Goal: Register for event/course

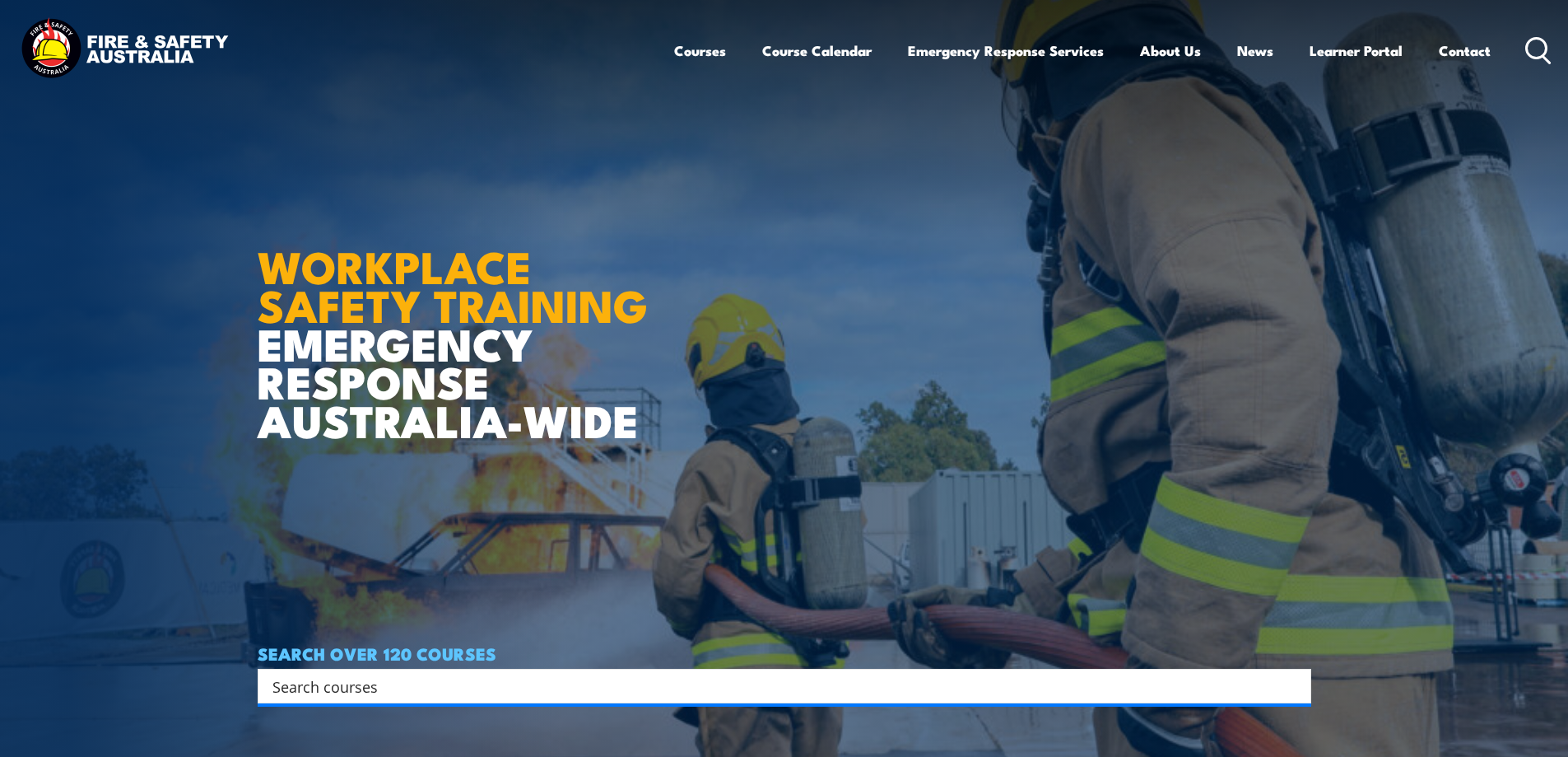
click at [425, 688] on input "Search input" at bounding box center [773, 686] width 1002 height 25
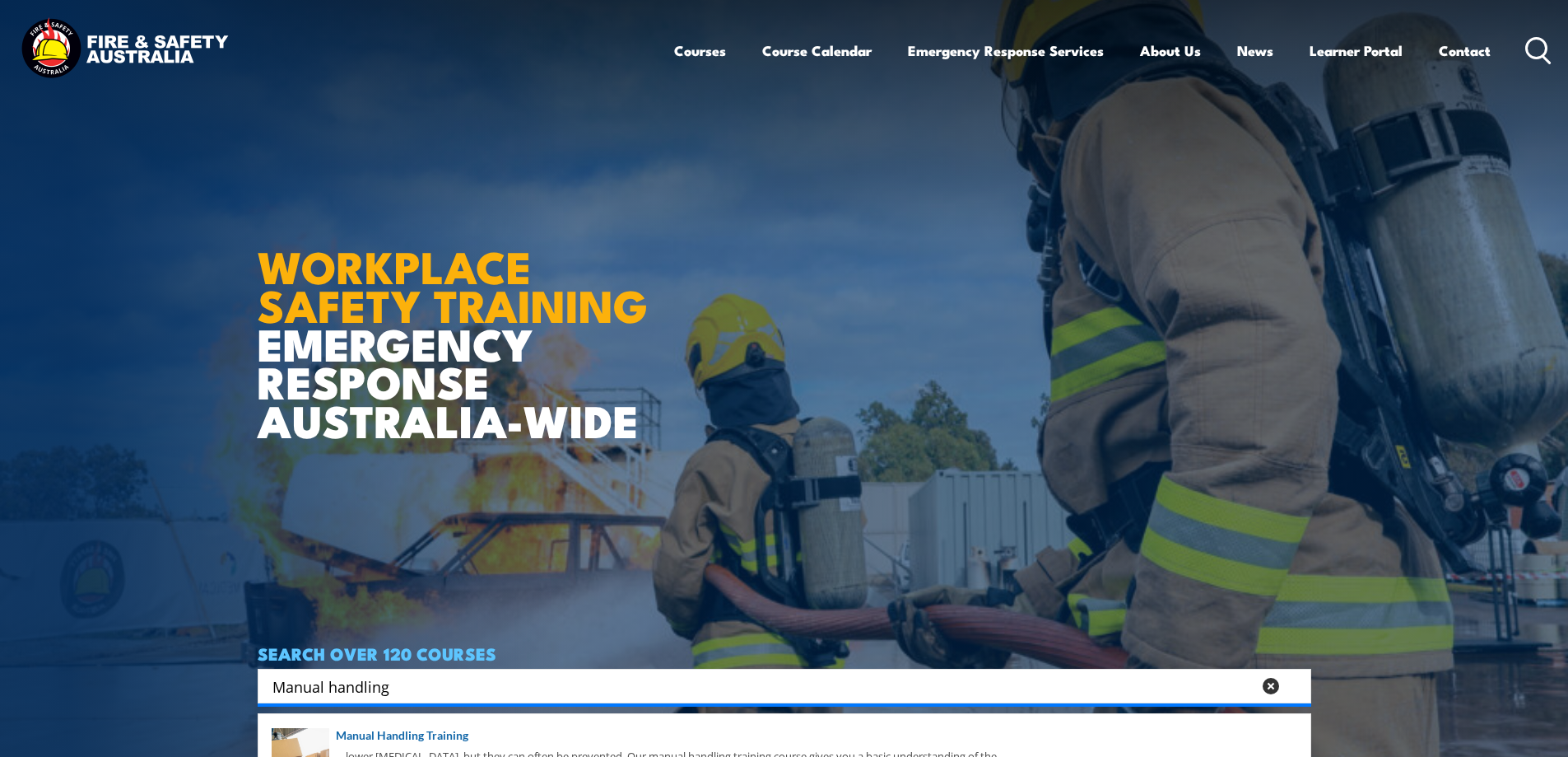
type input "Manual handling"
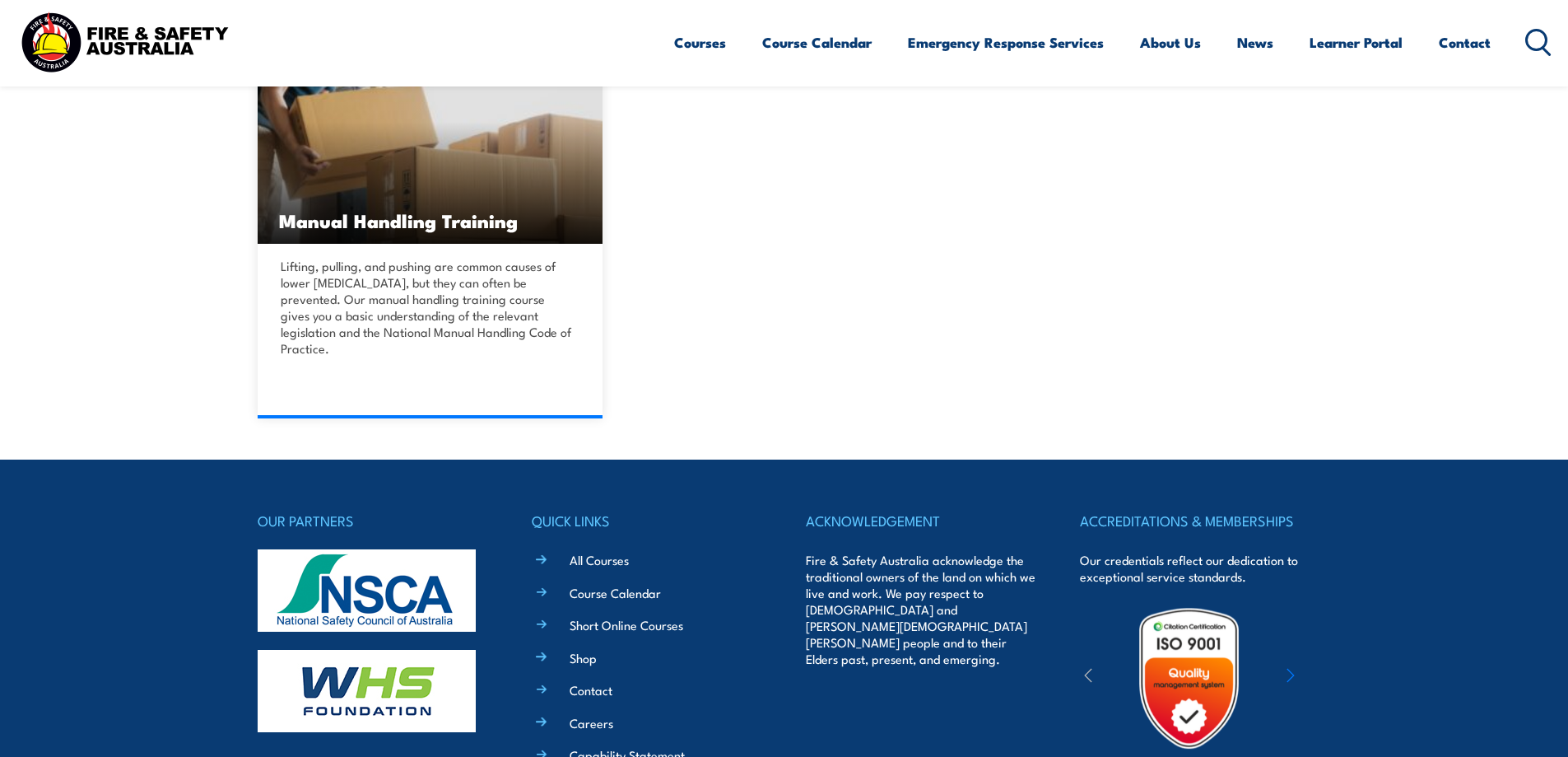
scroll to position [494, 0]
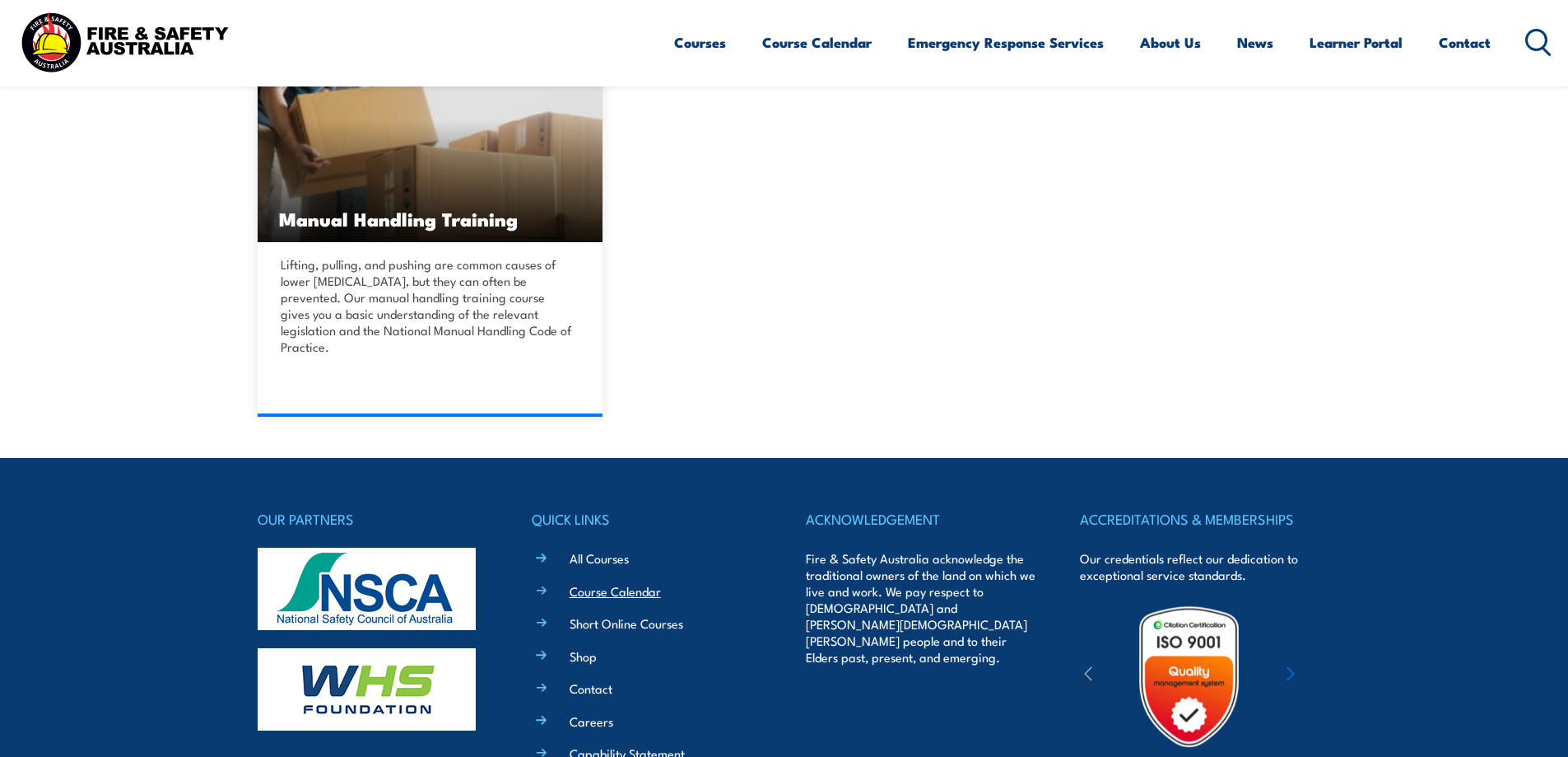
click at [603, 582] on link "Course Calendar" at bounding box center [615, 591] width 92 height 17
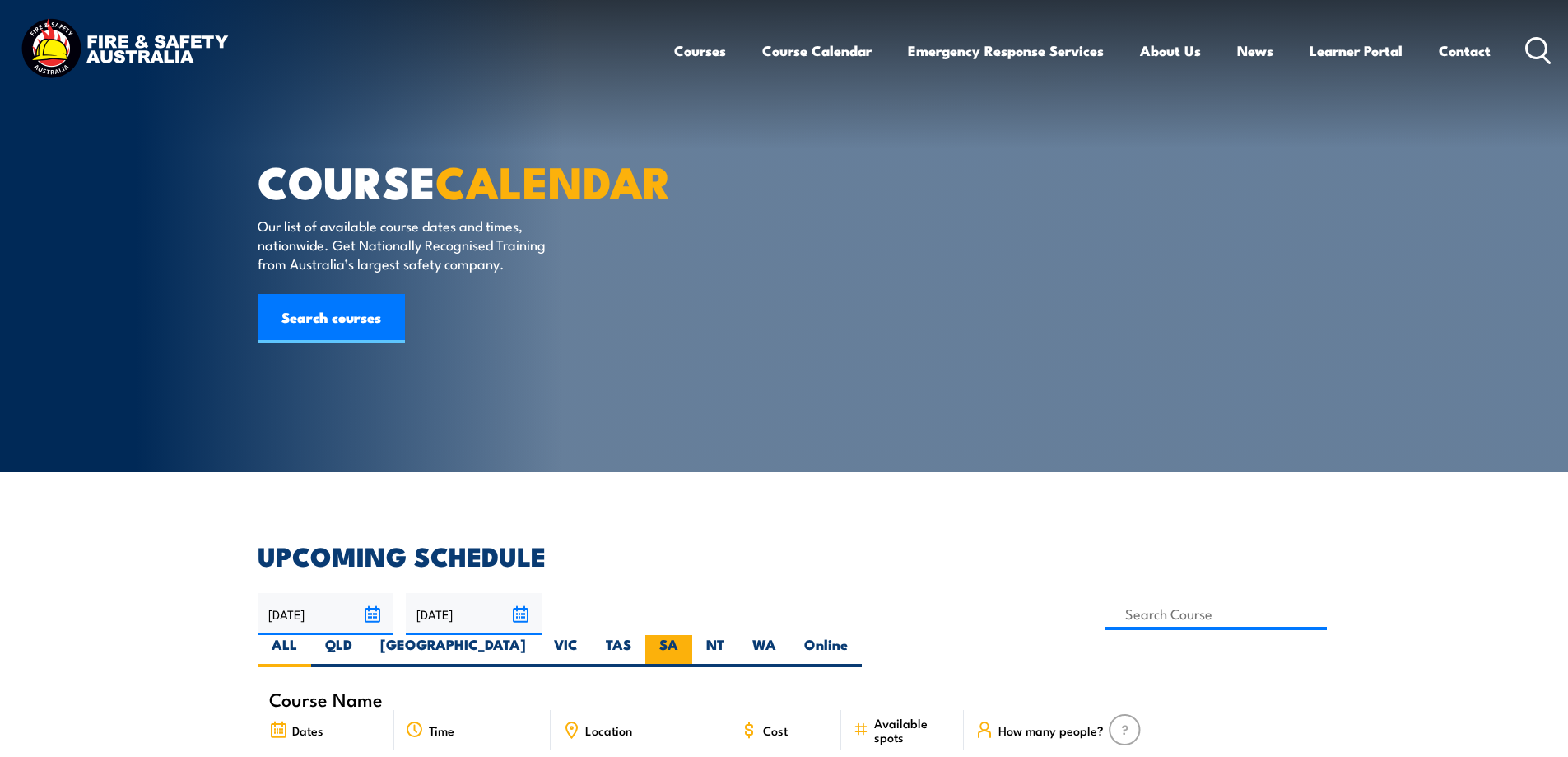
click at [692, 635] on label "SA" at bounding box center [668, 651] width 47 height 33
click at [689, 635] on input "SA" at bounding box center [683, 640] width 11 height 11
radio input "true"
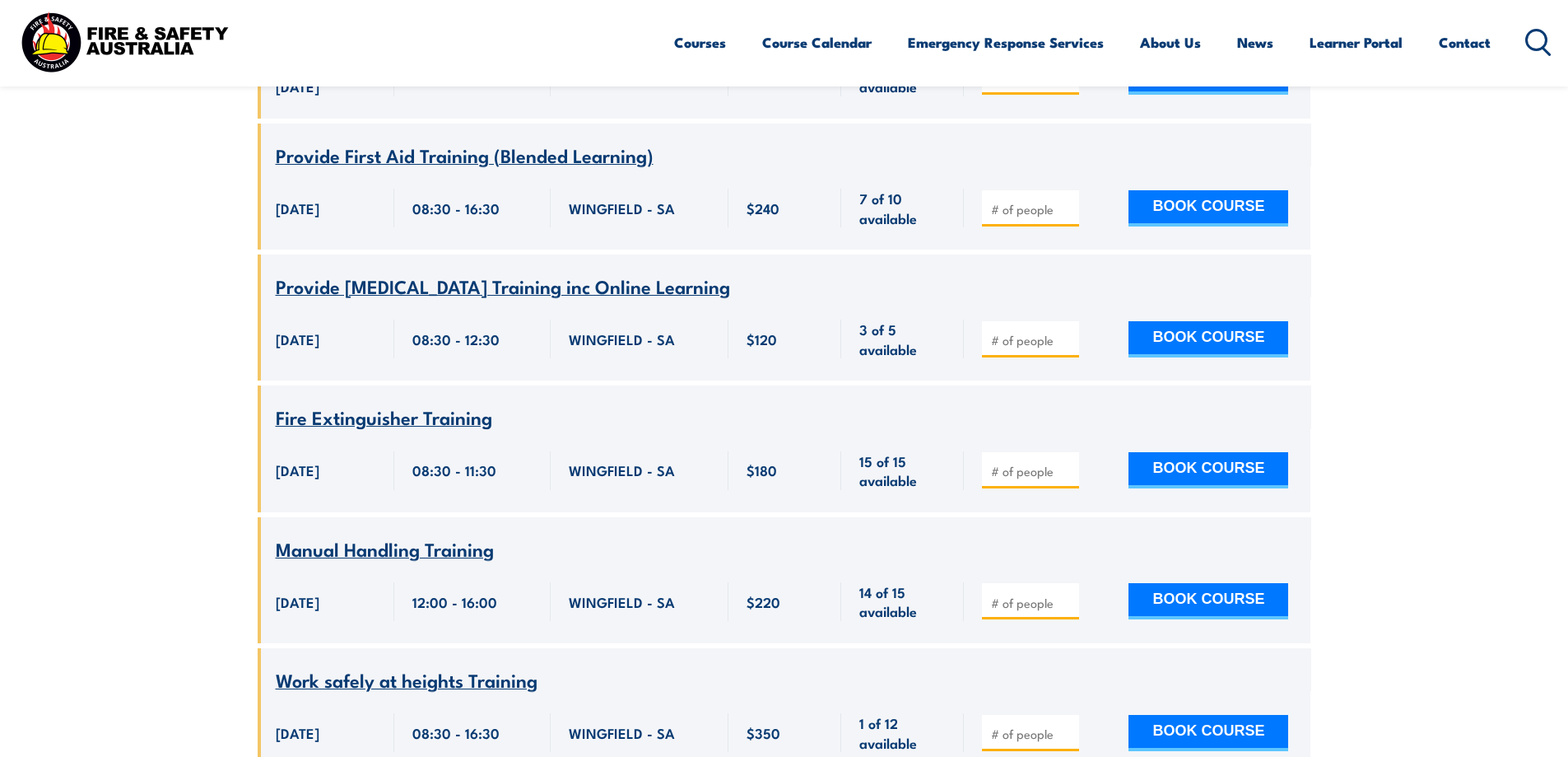
scroll to position [2438, 0]
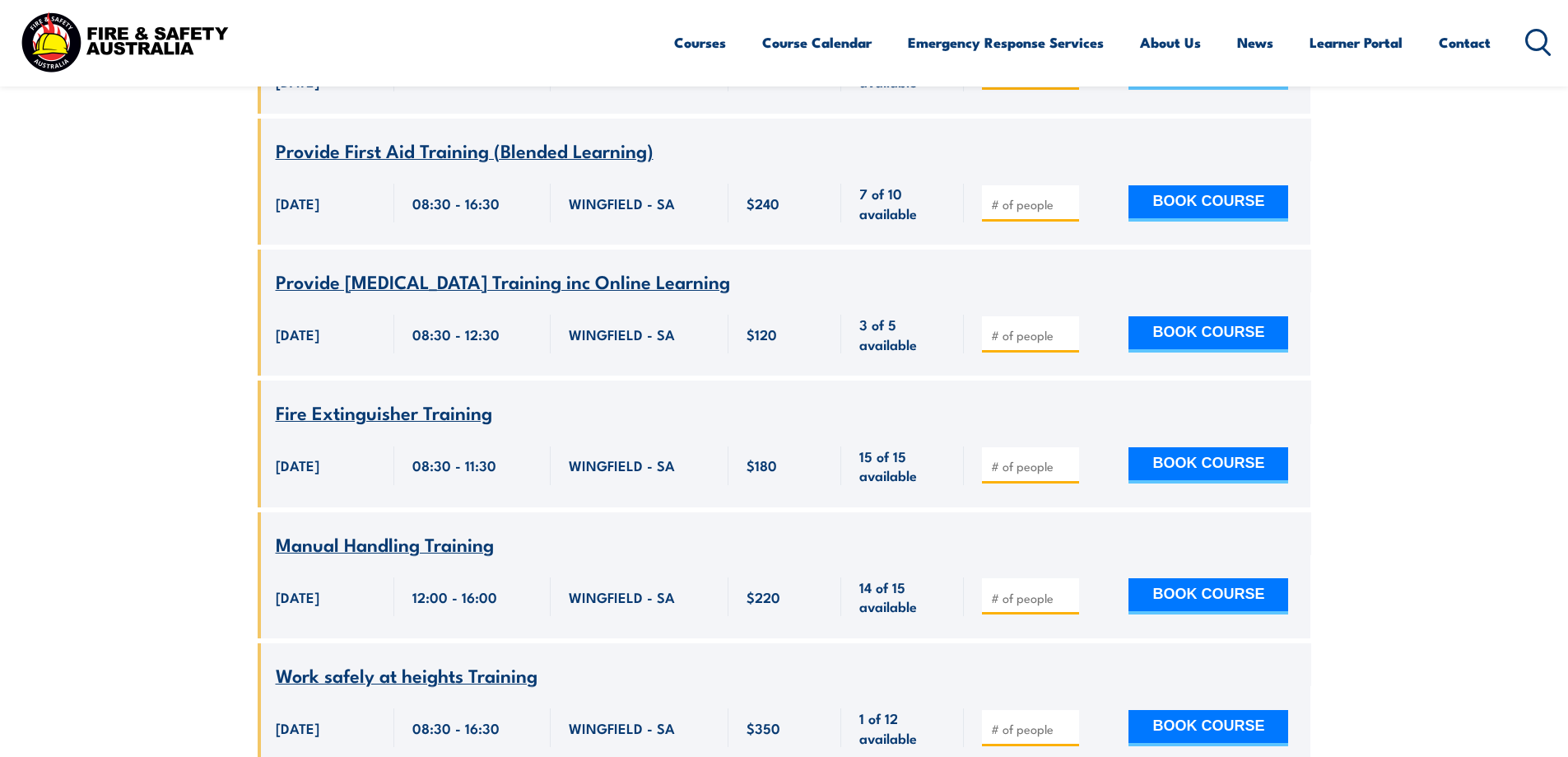
click at [326, 529] on span "Manual Handling Training" at bounding box center [384, 543] width 218 height 28
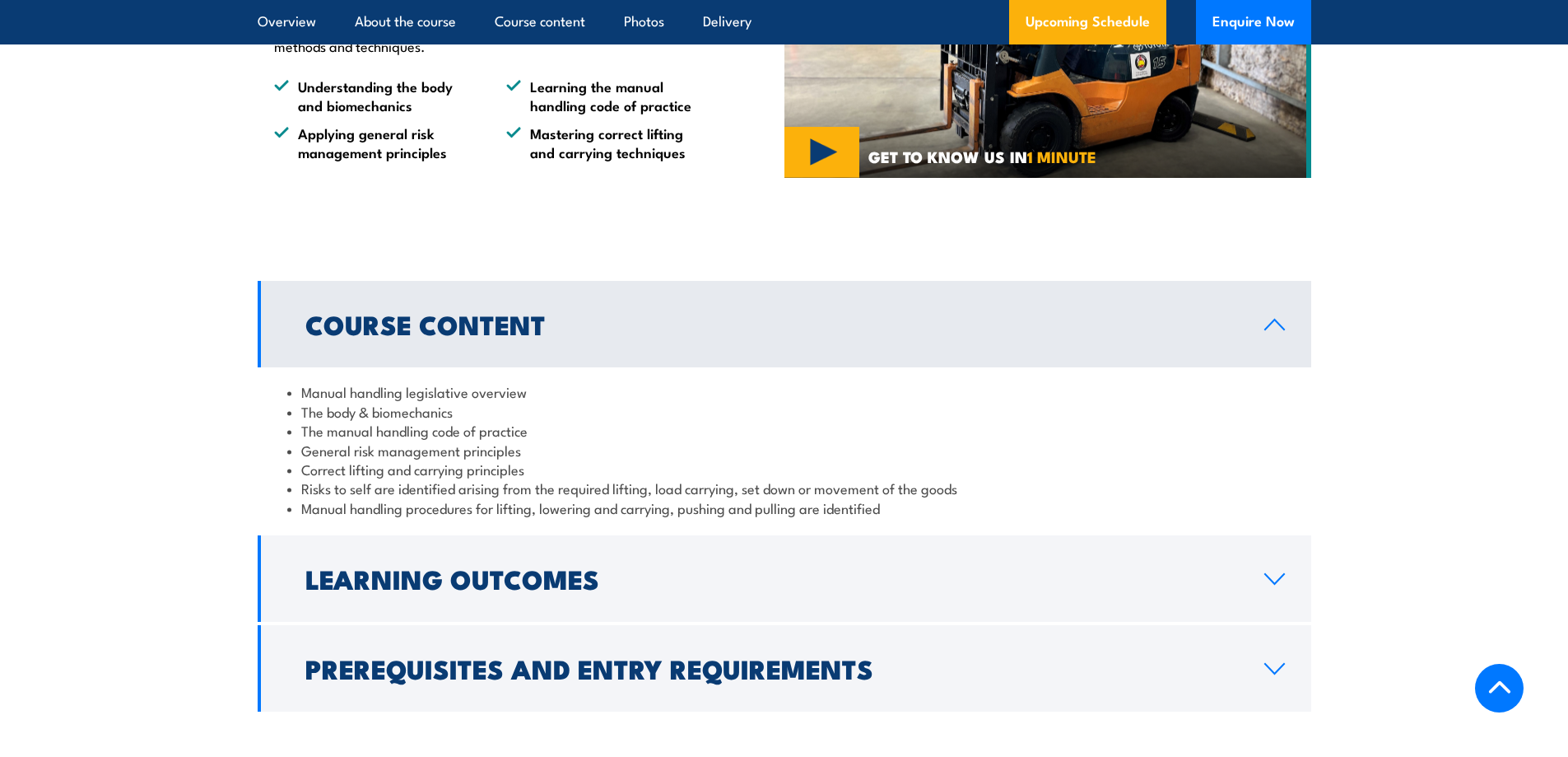
scroll to position [1153, 0]
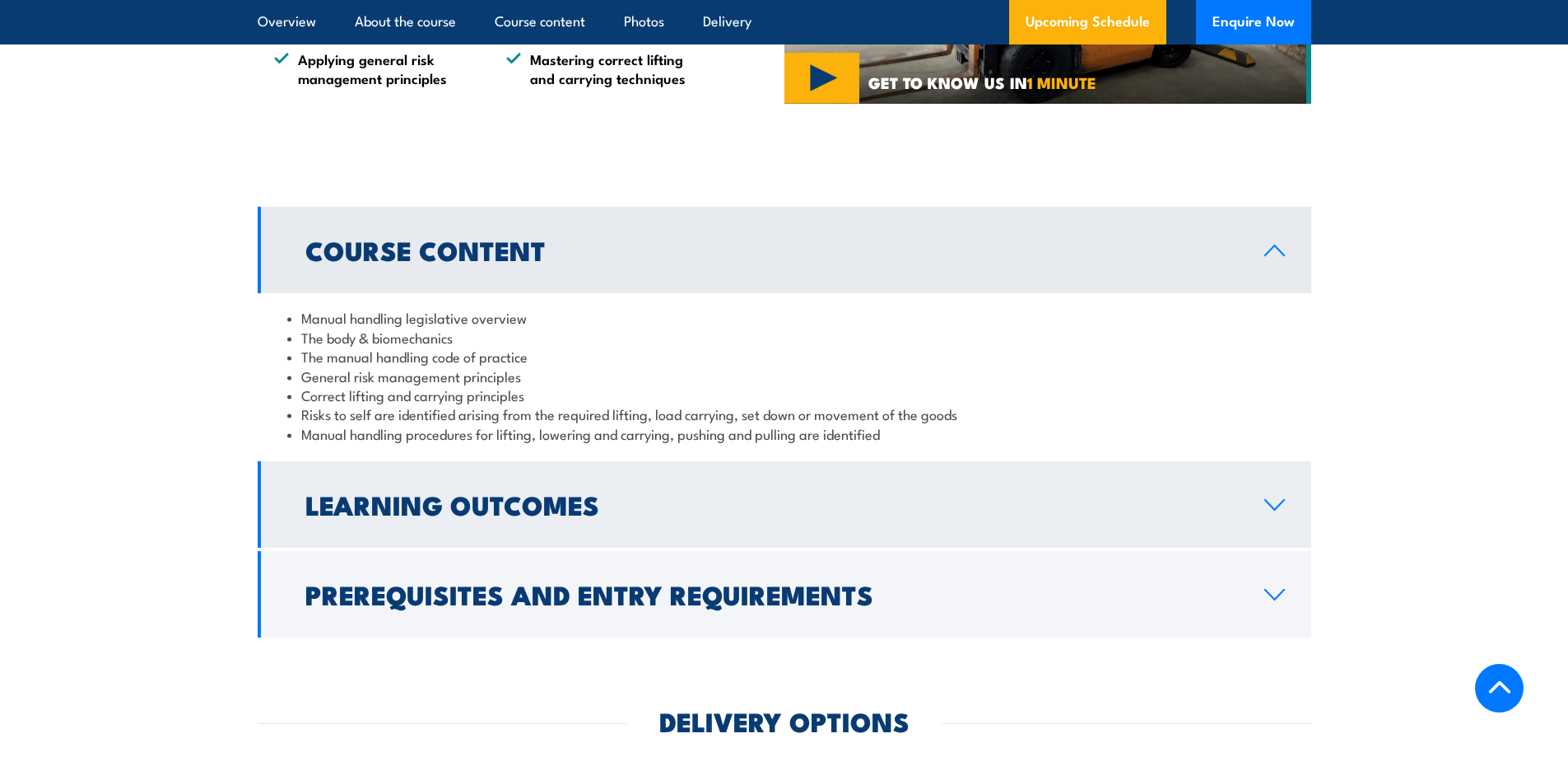
click at [1263, 511] on icon at bounding box center [1274, 504] width 22 height 13
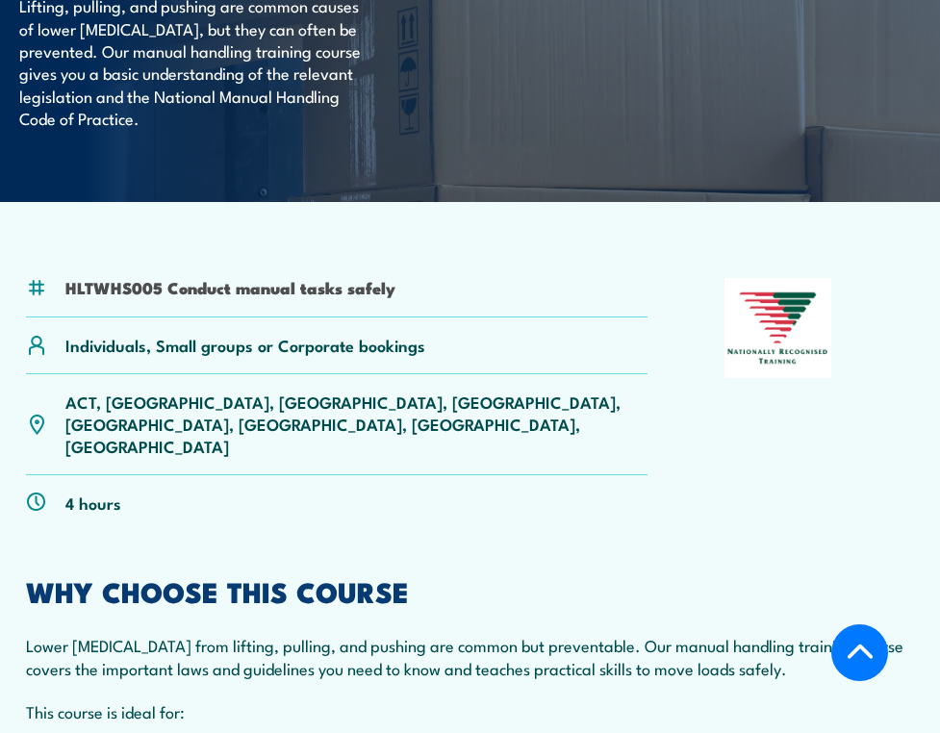
scroll to position [281, 0]
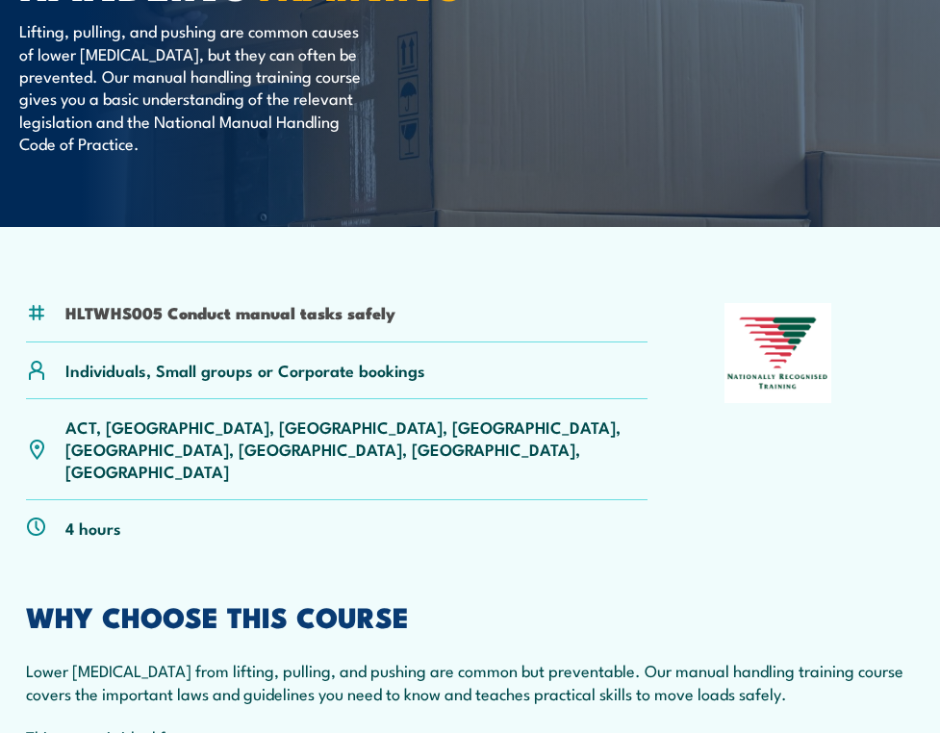
click at [0, 0] on link "SA" at bounding box center [0, 0] width 0 height 0
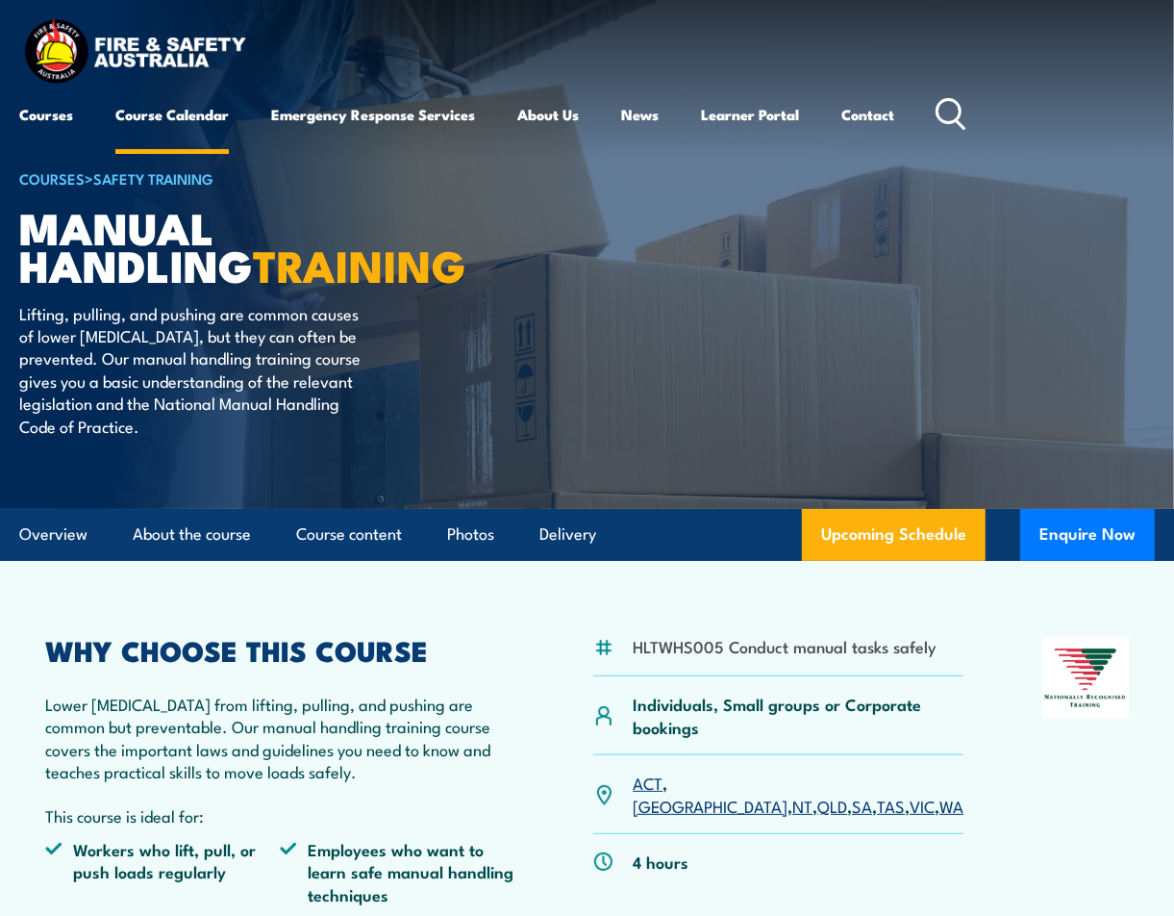
click at [183, 121] on link "Course Calendar" at bounding box center [171, 114] width 113 height 46
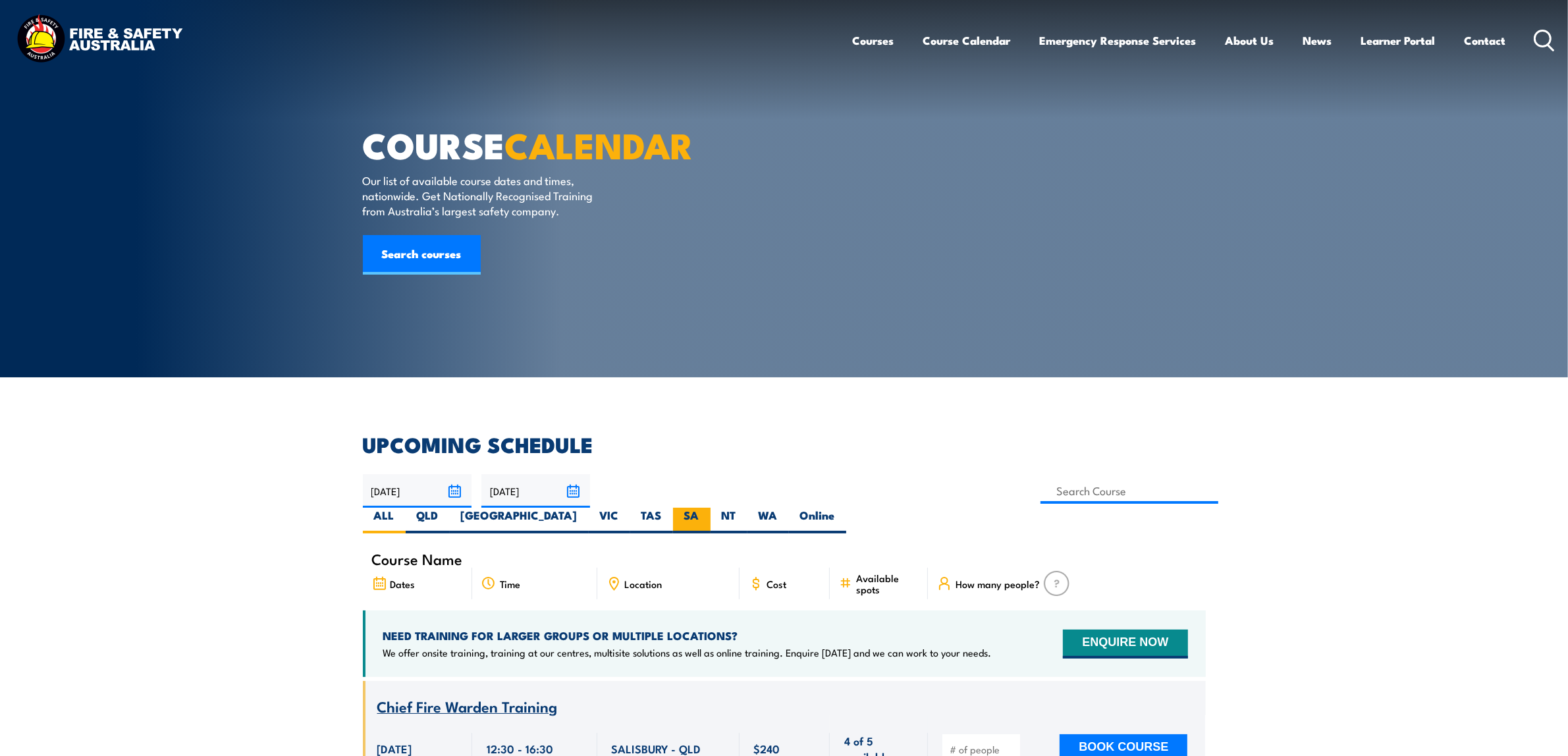
click at [711, 507] on label "SA" at bounding box center [692, 520] width 38 height 26
click at [708, 507] on input "SA" at bounding box center [703, 512] width 9 height 9
radio input "true"
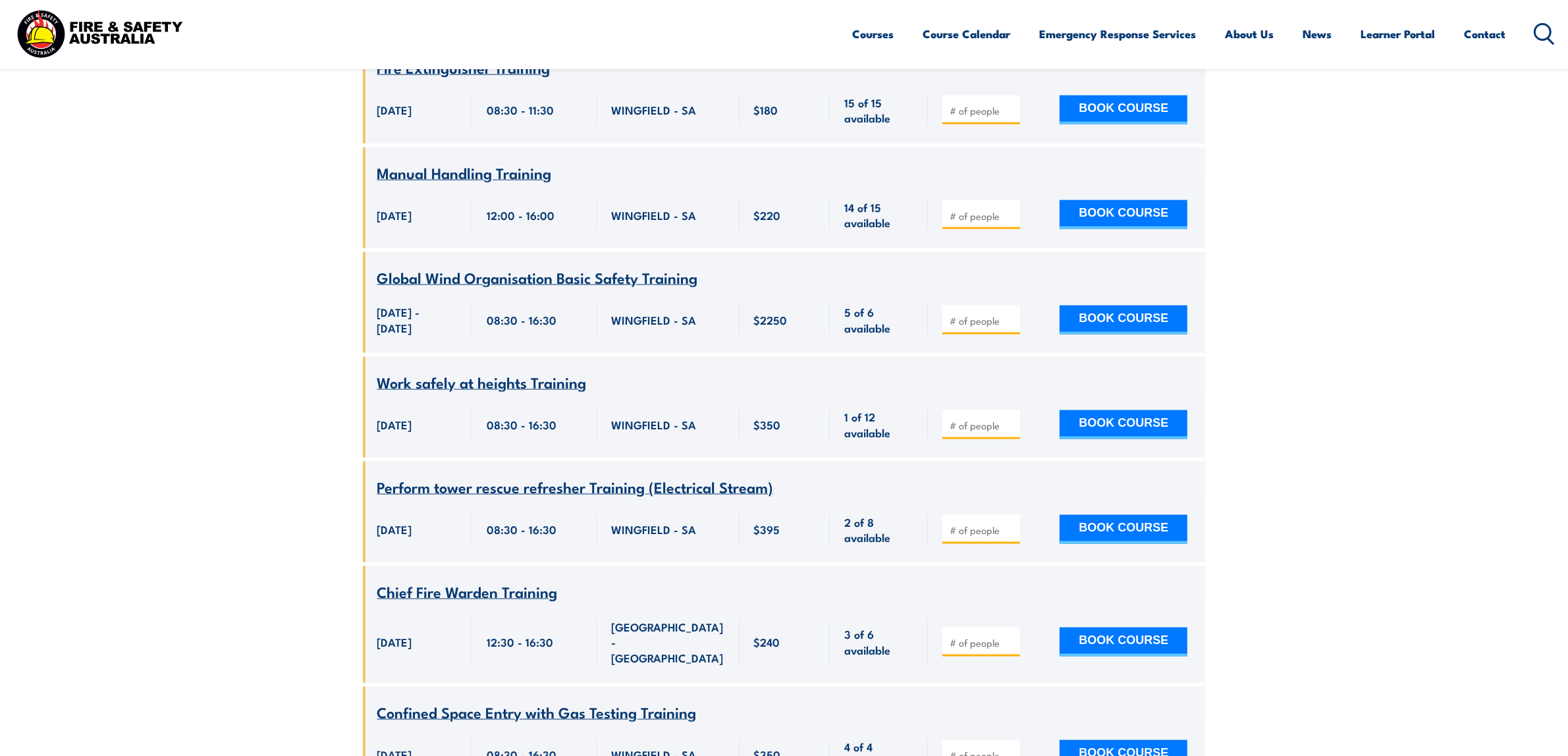
scroll to position [2245, 0]
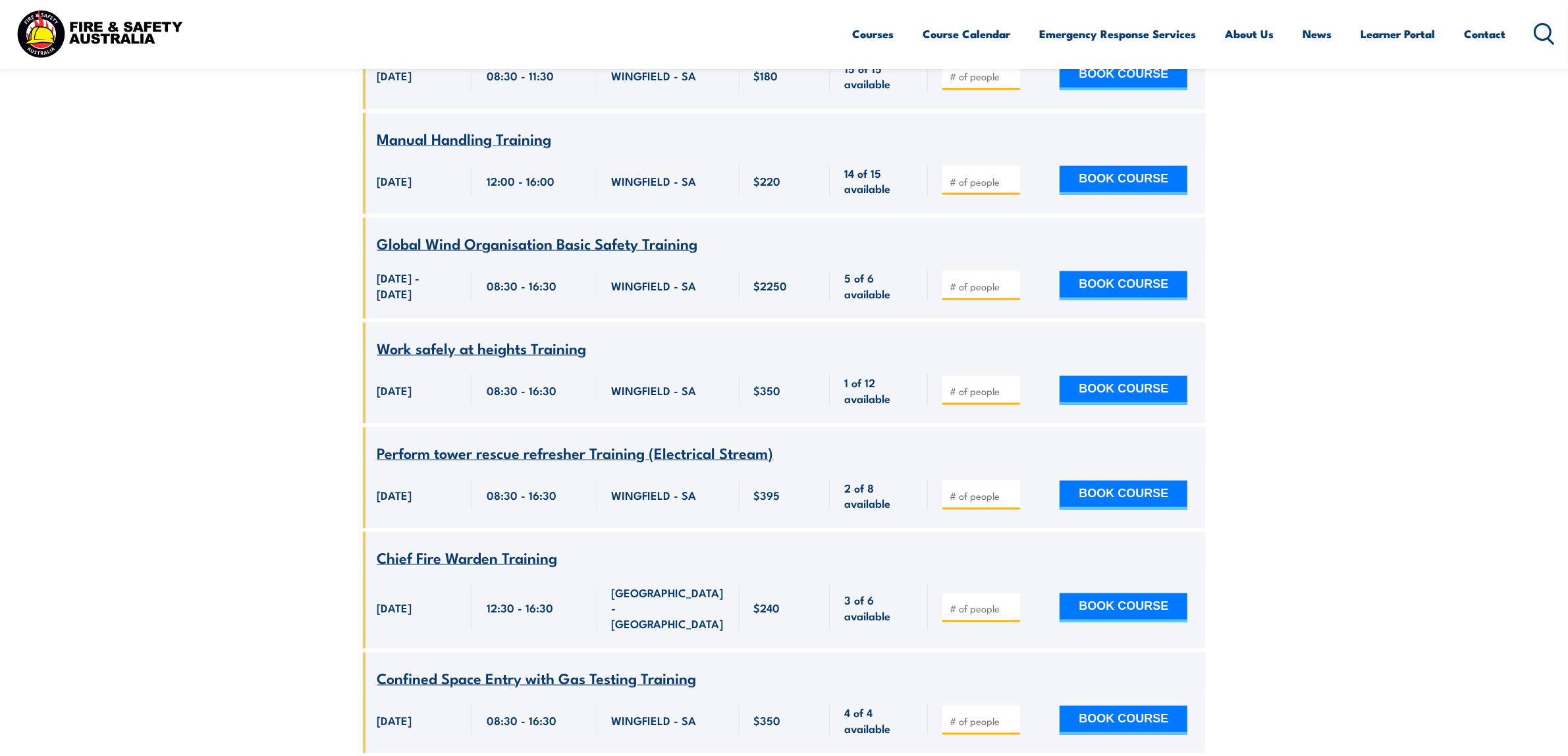
click at [468, 359] on span "Work safely at heights Training" at bounding box center [482, 347] width 210 height 23
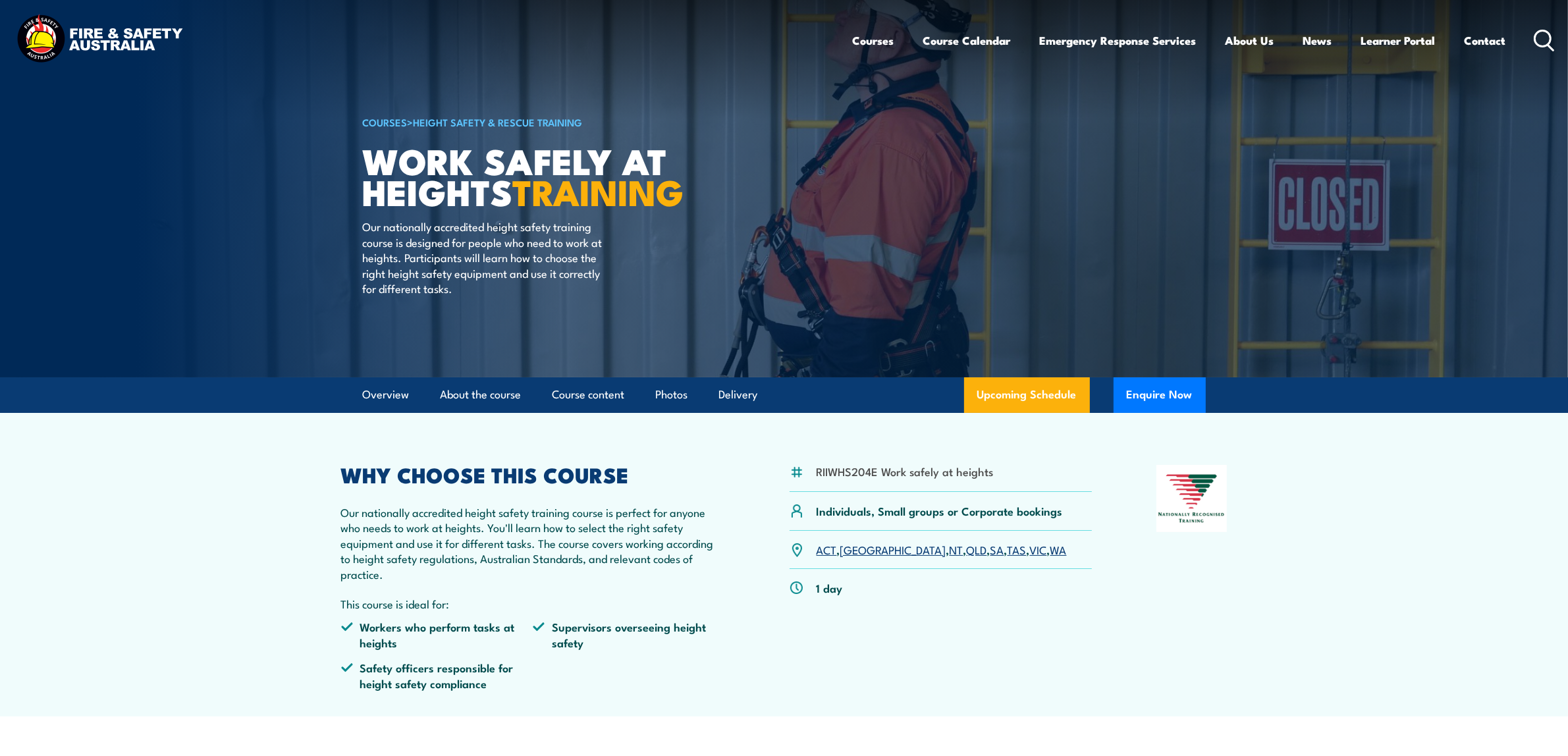
click at [990, 555] on link "SA" at bounding box center [997, 549] width 14 height 16
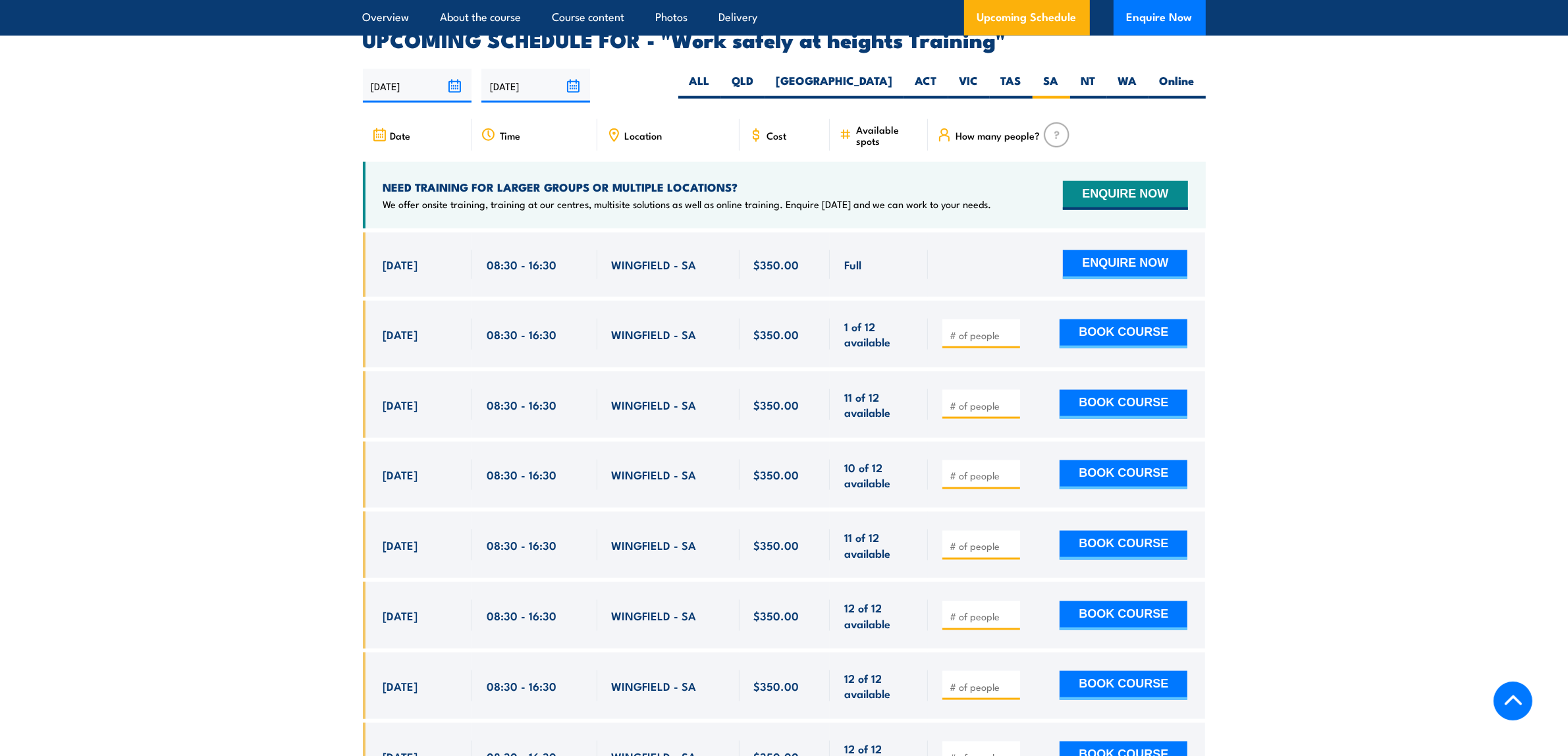
scroll to position [2095, 0]
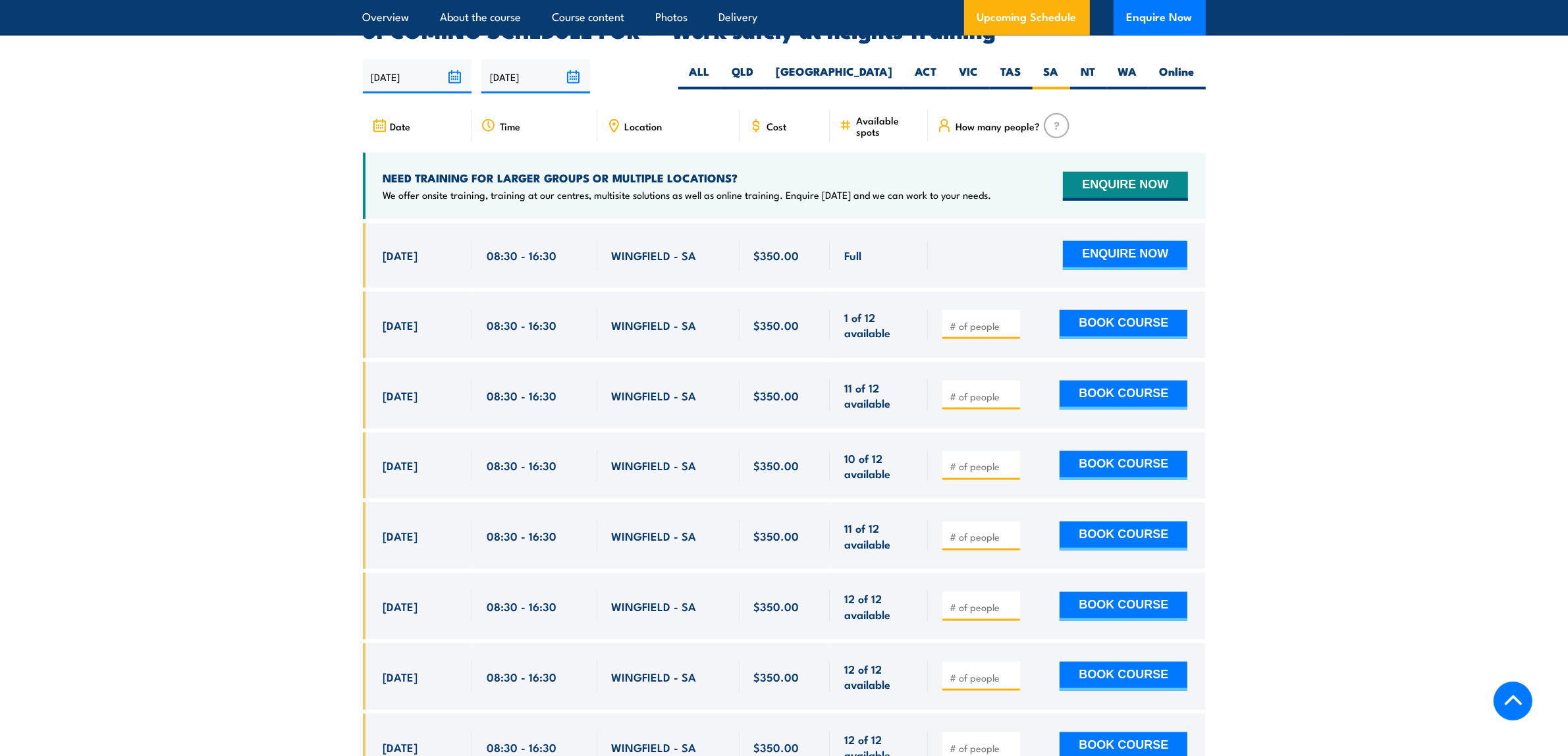
drag, startPoint x: 377, startPoint y: 446, endPoint x: 896, endPoint y: 459, distance: 519.2
click at [896, 459] on div "[DATE] 08:30 - 08:30" at bounding box center [784, 466] width 843 height 66
copy div "23 Sep, 2025 08:30 - 16:30 WINGFIELD - SA 10 of 12 available $350.00 $350.00 10…"
click at [1125, 172] on button "ENQUIRE NOW" at bounding box center [1125, 186] width 125 height 29
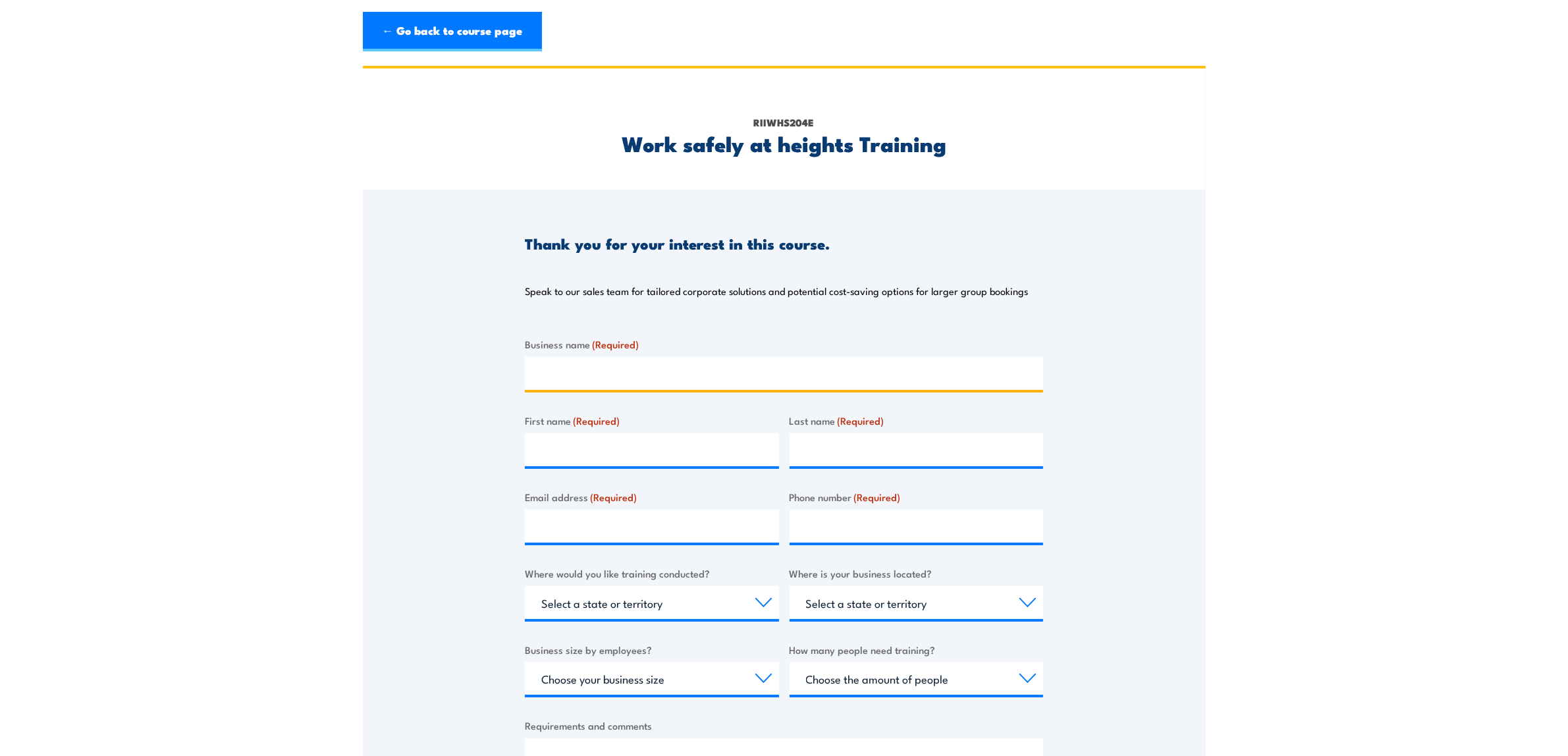
click at [586, 370] on input "Business name (Required)" at bounding box center [783, 373] width 518 height 33
type input "QUBE Ports Adelaide"
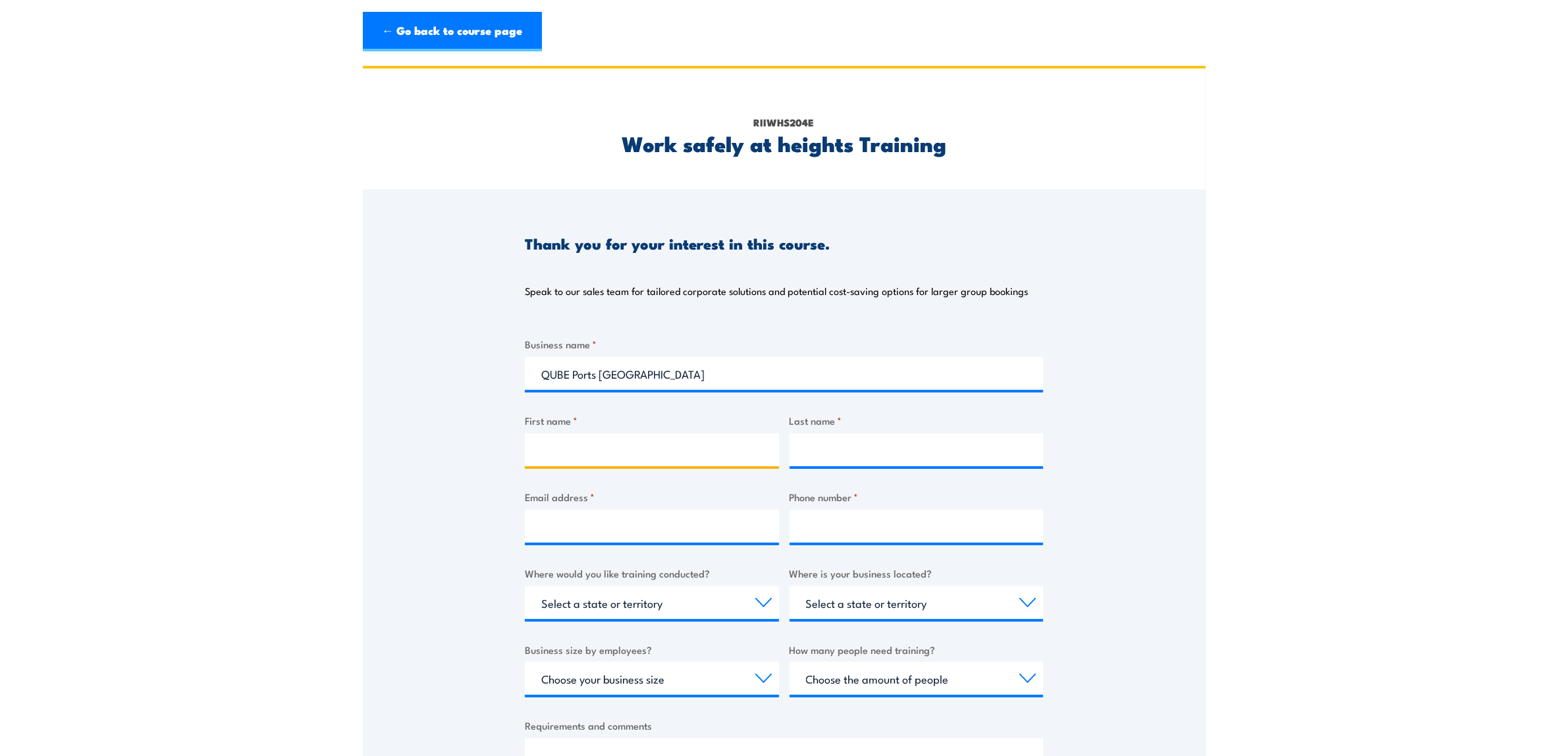
click at [616, 450] on input "First name *" at bounding box center [651, 450] width 254 height 33
type input "Justin Edmund"
type input "Wiseman"
select select "QLD"
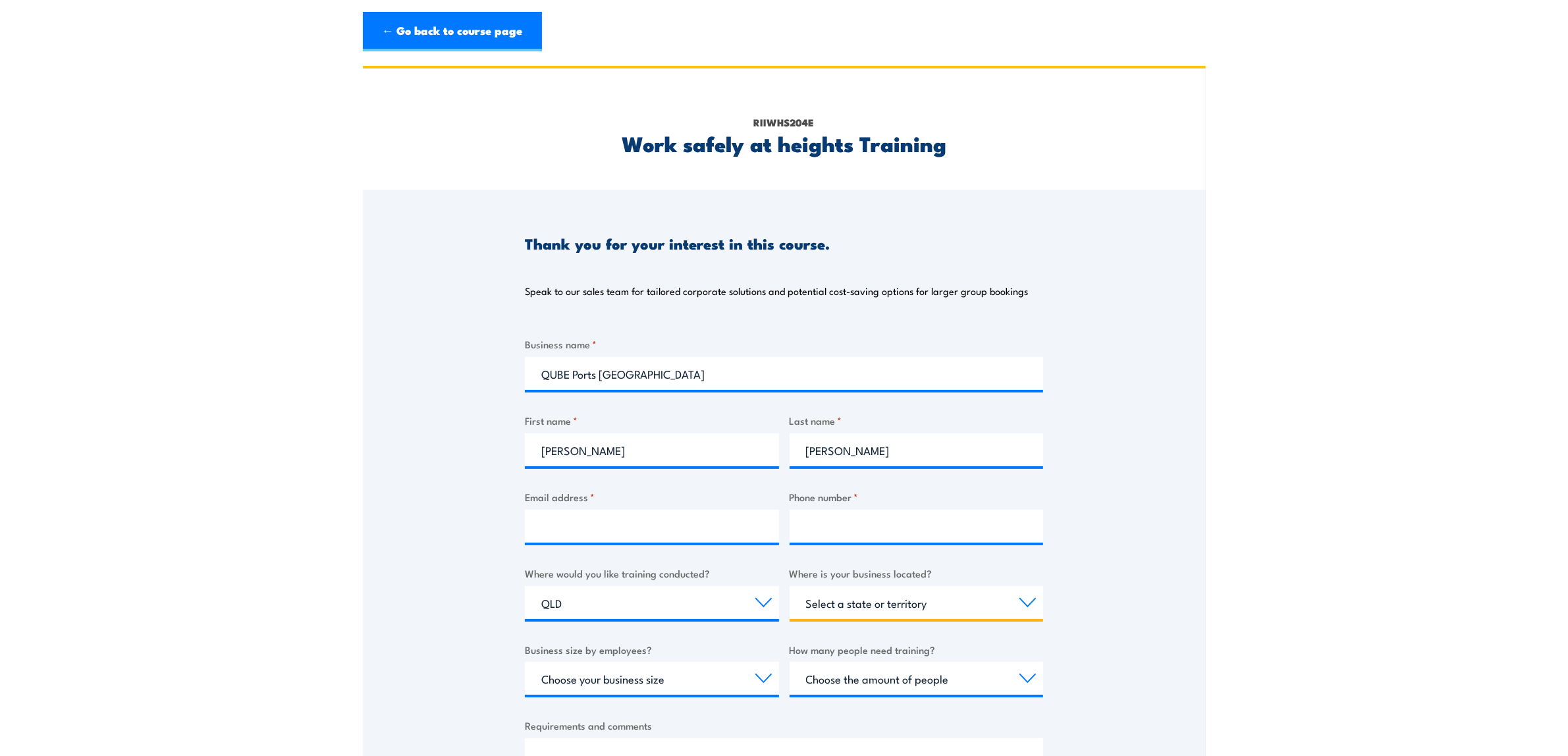
select select "QLD"
click at [623, 453] on input "Justin Edmund" at bounding box center [651, 450] width 254 height 33
type input "Justin"
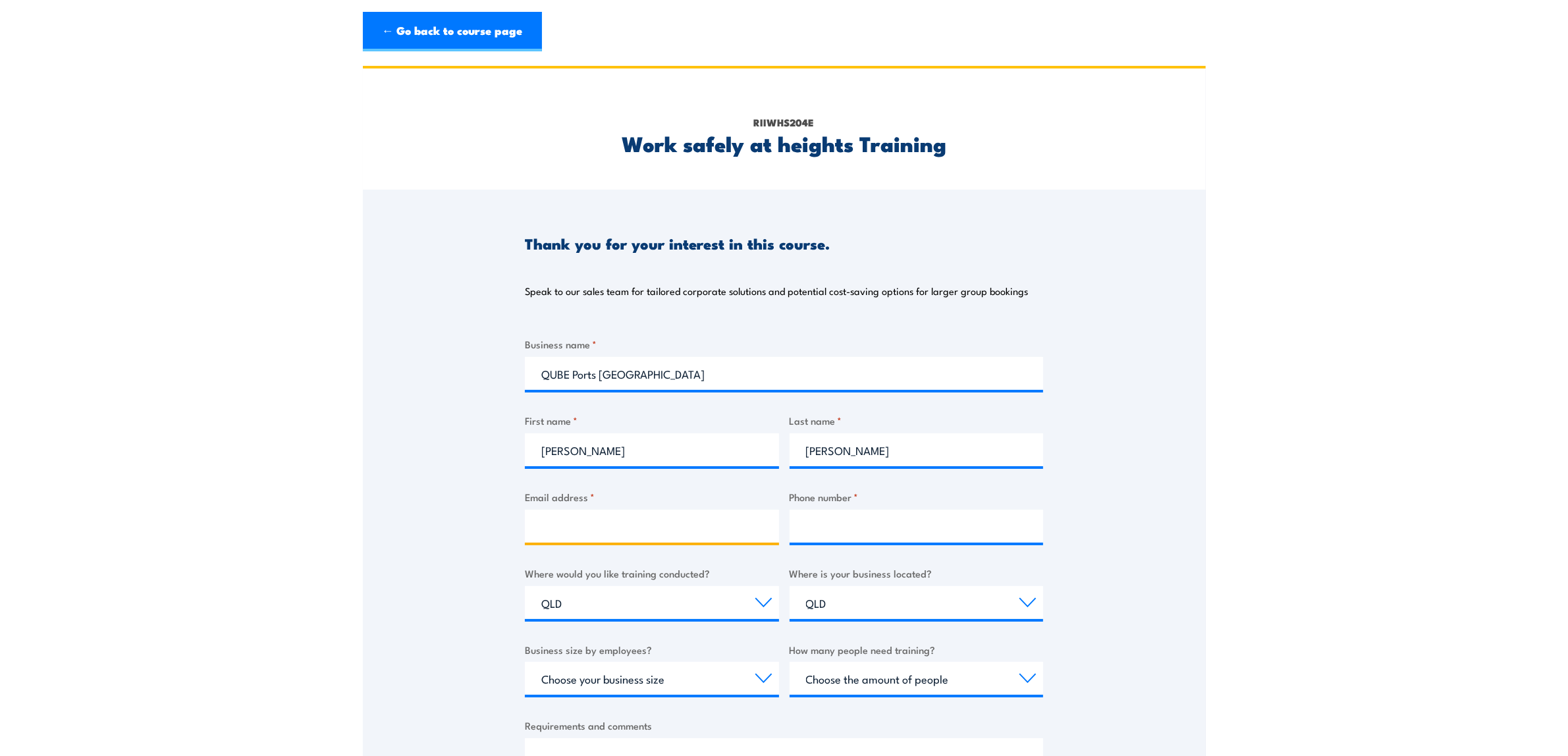
click at [561, 529] on input "Email address *" at bounding box center [651, 526] width 254 height 33
type input "justin.wiseman@qube.com.au"
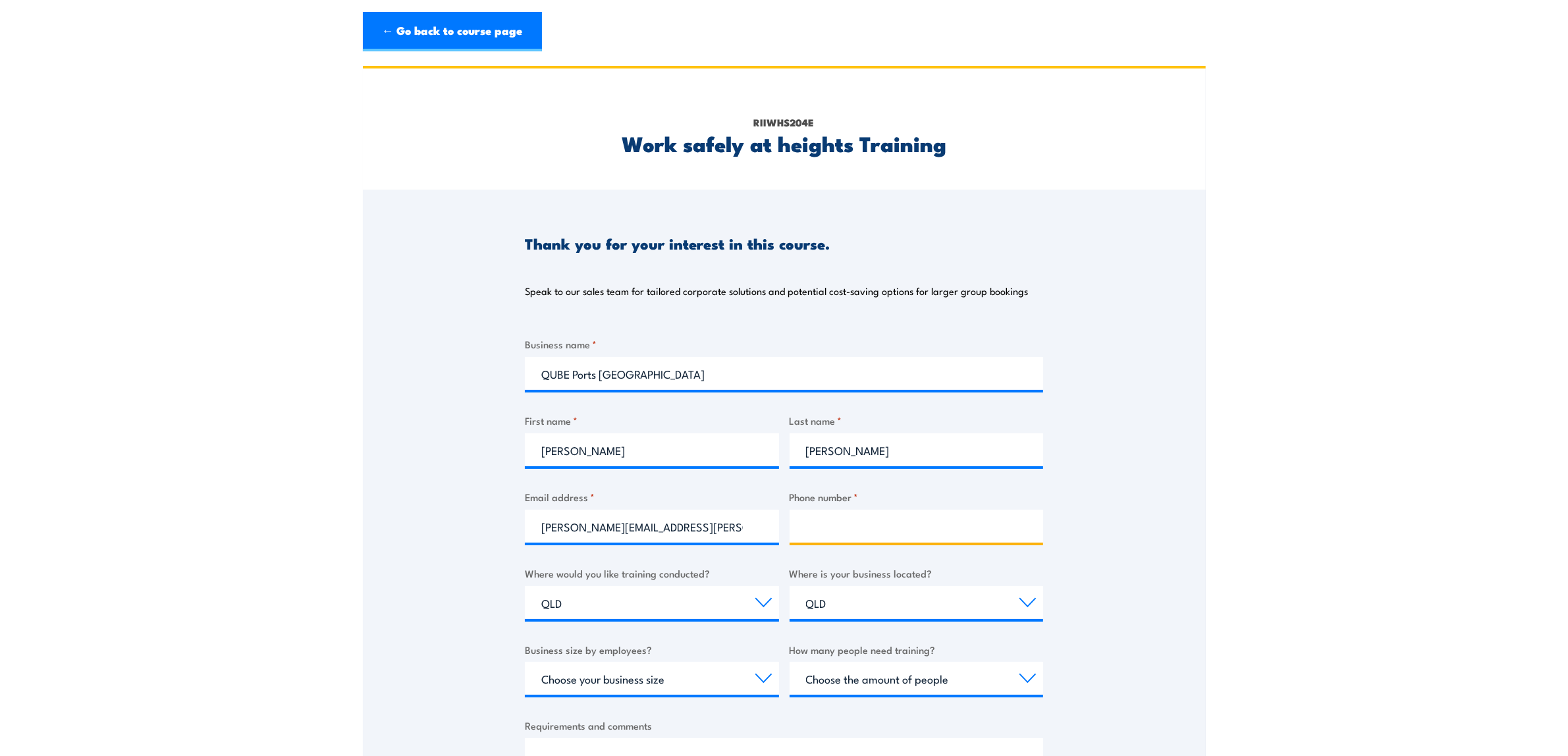
click at [824, 518] on input "Phone number *" at bounding box center [916, 526] width 254 height 33
click at [839, 525] on input "Phone number *" at bounding box center [916, 526] width 254 height 33
paste input "428 340 261"
click at [804, 529] on input "428 340 261" at bounding box center [916, 526] width 254 height 33
type input "0428 340 261"
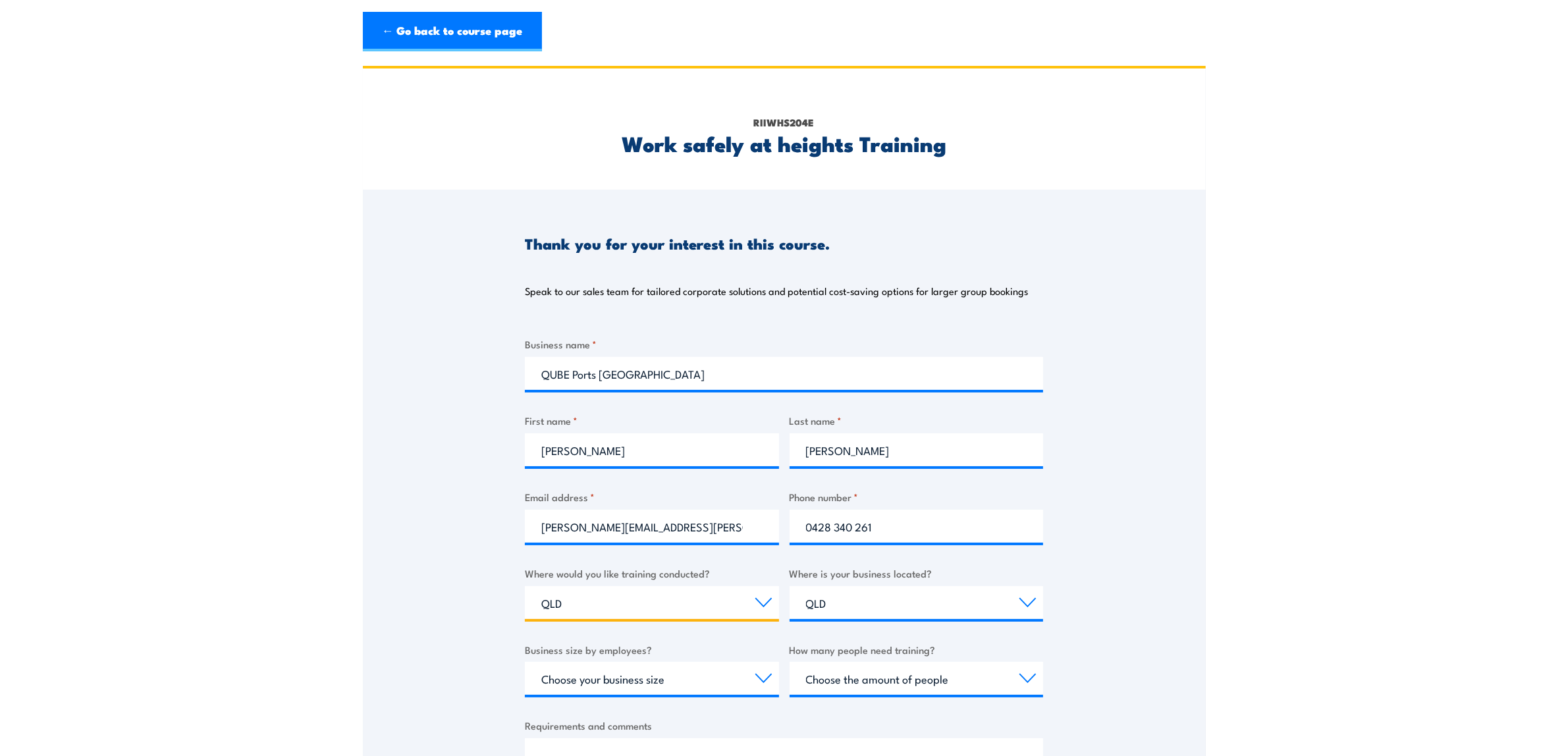
click at [568, 604] on select "Select a state or territory Nationally - multiple locations [GEOGRAPHIC_DATA] […" at bounding box center [651, 603] width 254 height 33
select select "SA"
click at [524, 586] on select "Select a state or territory Nationally - multiple locations [GEOGRAPHIC_DATA] […" at bounding box center [651, 603] width 254 height 33
click at [852, 598] on select "Select a state or territory [GEOGRAPHIC_DATA] [GEOGRAPHIC_DATA] [GEOGRAPHIC_DAT…" at bounding box center [916, 603] width 254 height 33
select select "SA"
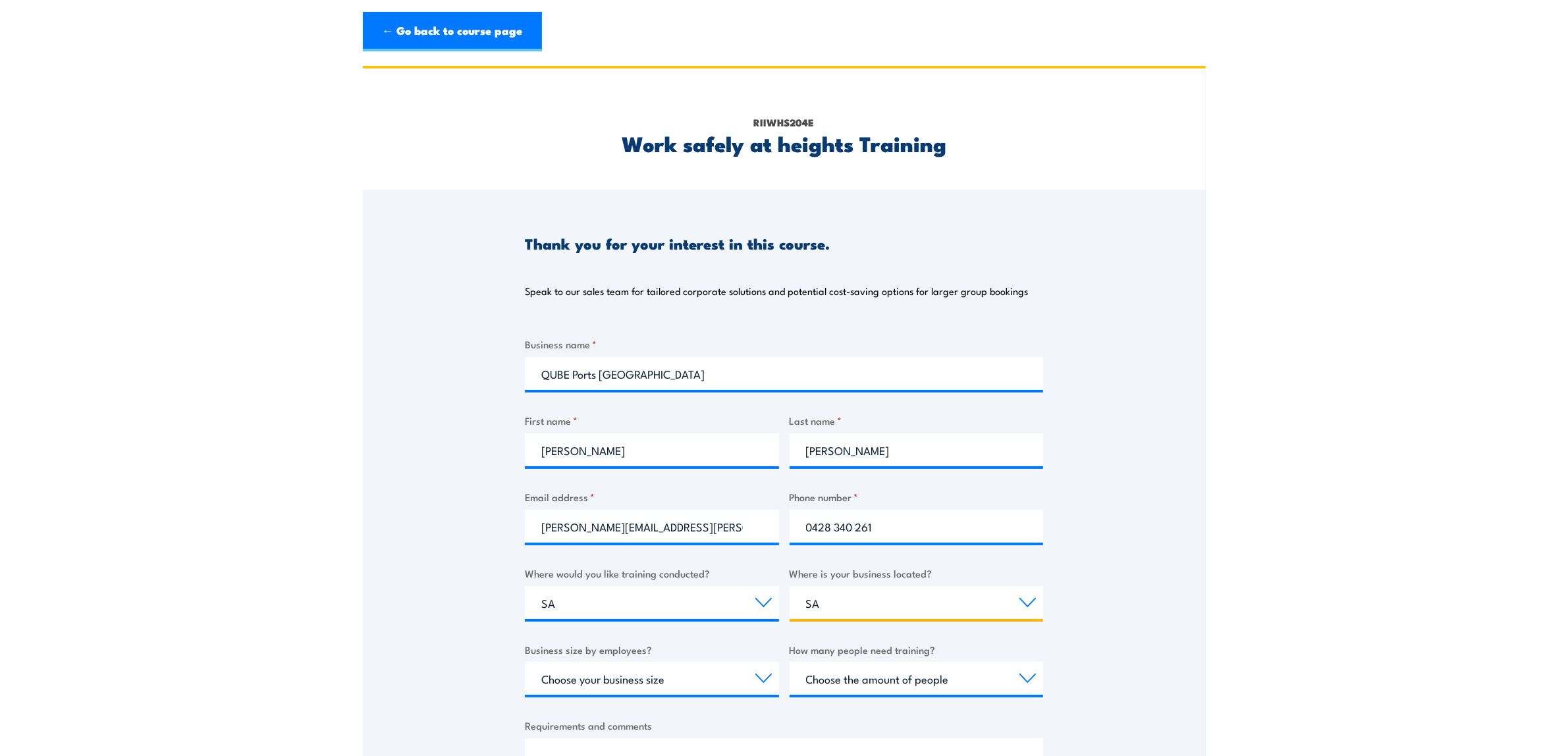
click at [789, 586] on select "Select a state or territory [GEOGRAPHIC_DATA] [GEOGRAPHIC_DATA] [GEOGRAPHIC_DAT…" at bounding box center [916, 603] width 254 height 33
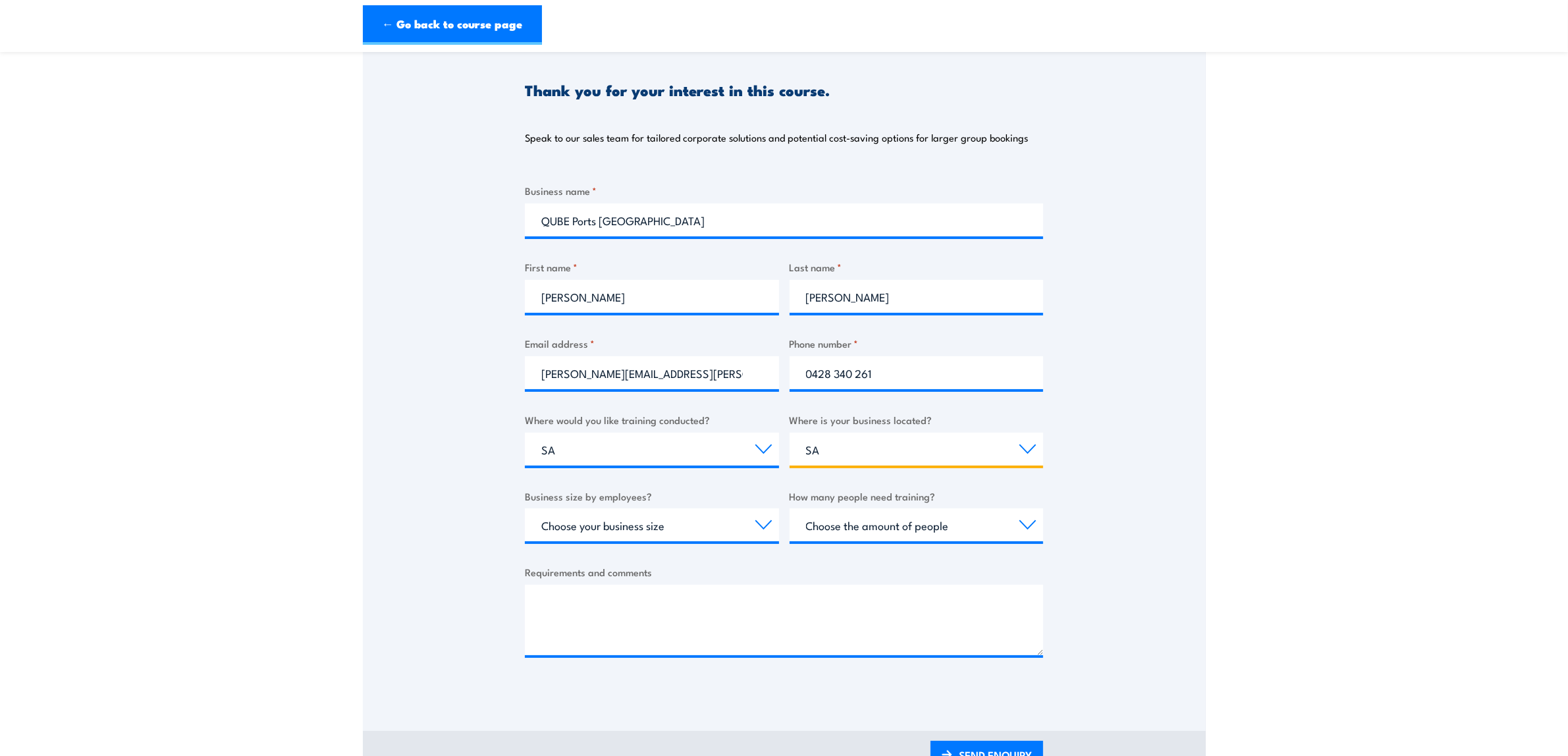
scroll to position [164, 0]
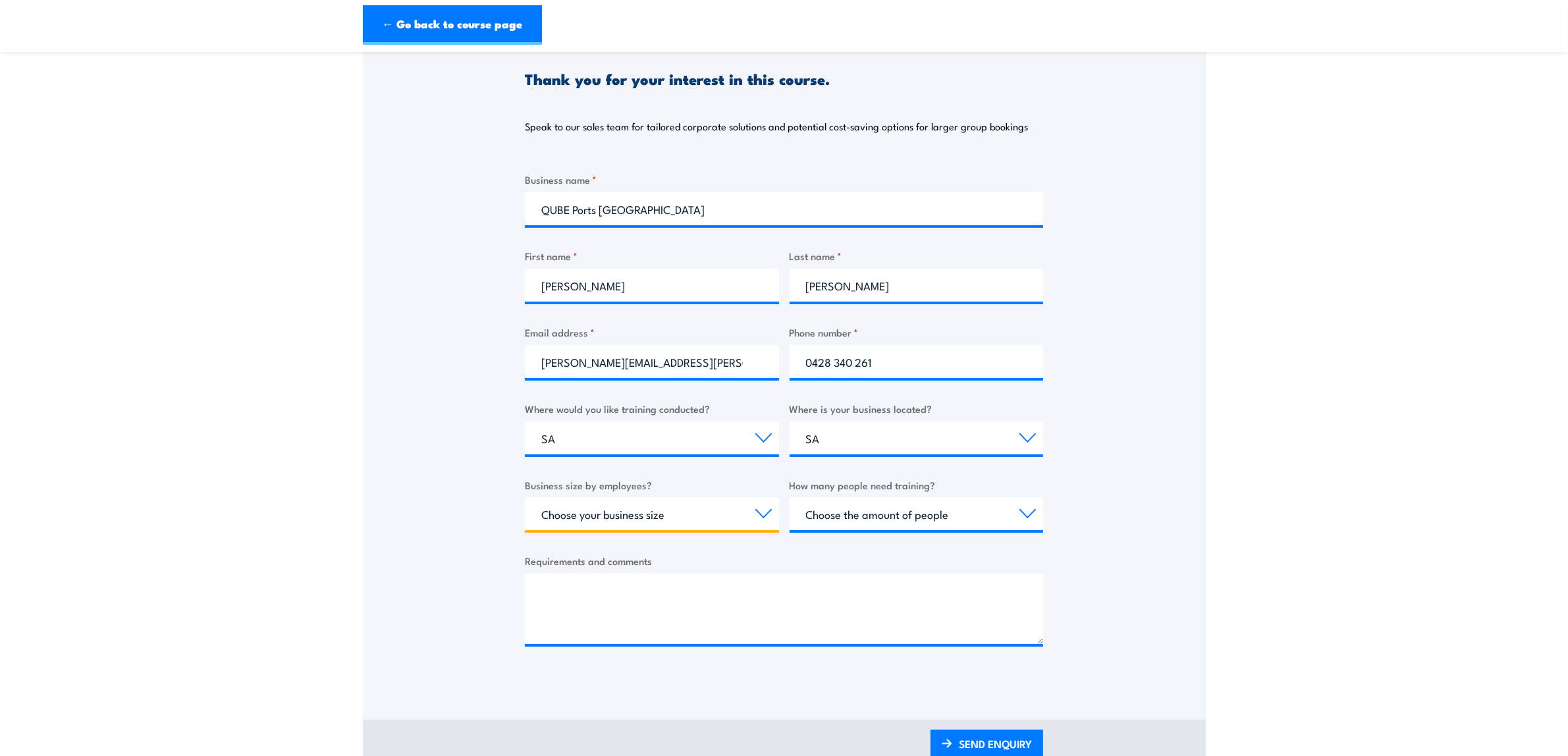
click at [758, 514] on select "Choose your business size 1 to 19 20 to 199 200+" at bounding box center [651, 514] width 254 height 33
select select "200+"
click at [524, 497] on select "Choose your business size 1 to 19 20 to 199 200+" at bounding box center [651, 514] width 254 height 33
click at [1024, 514] on select "Choose the amount of people 1 to 4 5 to 19 20+" at bounding box center [916, 514] width 254 height 33
select select "20+"
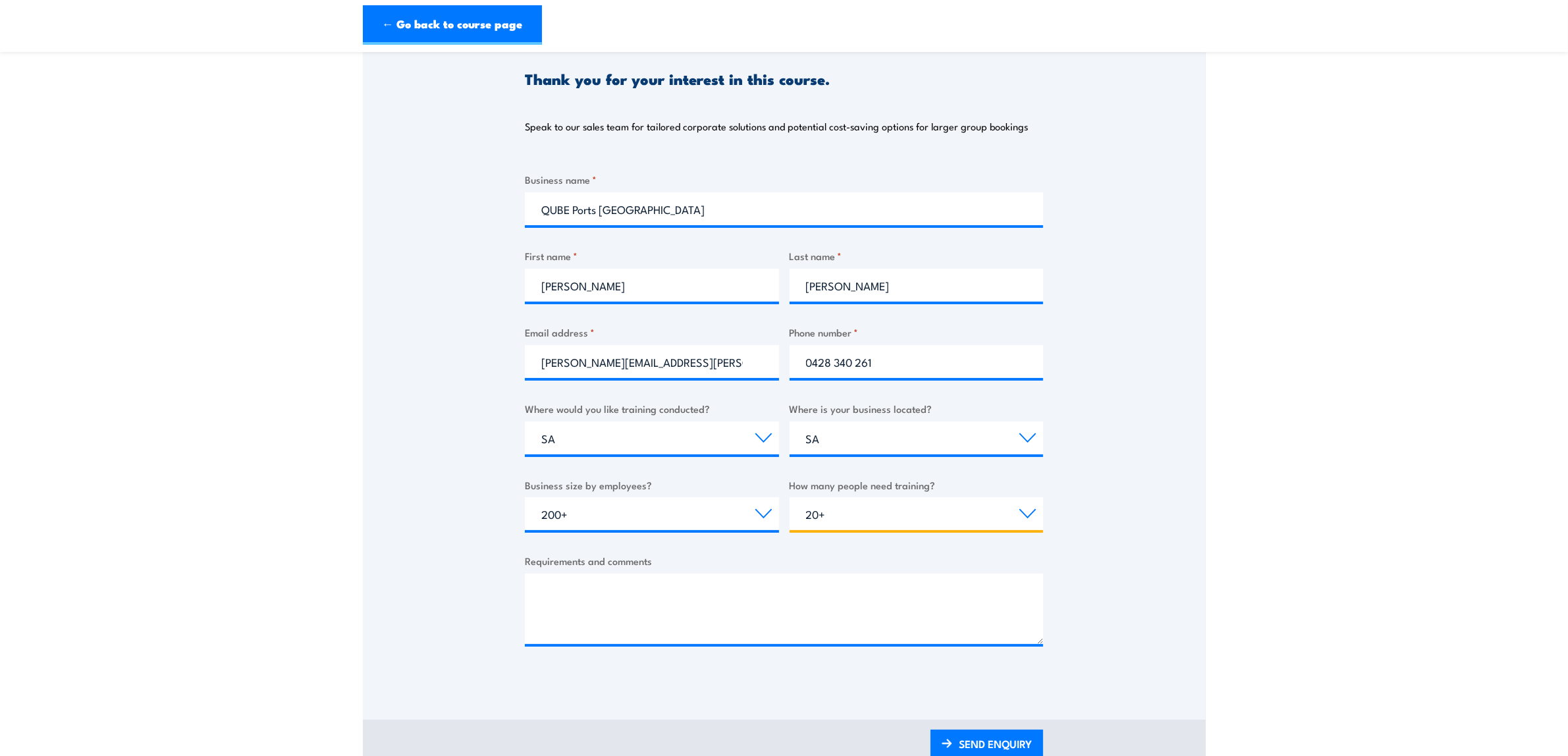
click at [789, 497] on select "Choose the amount of people 1 to 4 5 to 19 20+" at bounding box center [916, 514] width 254 height 33
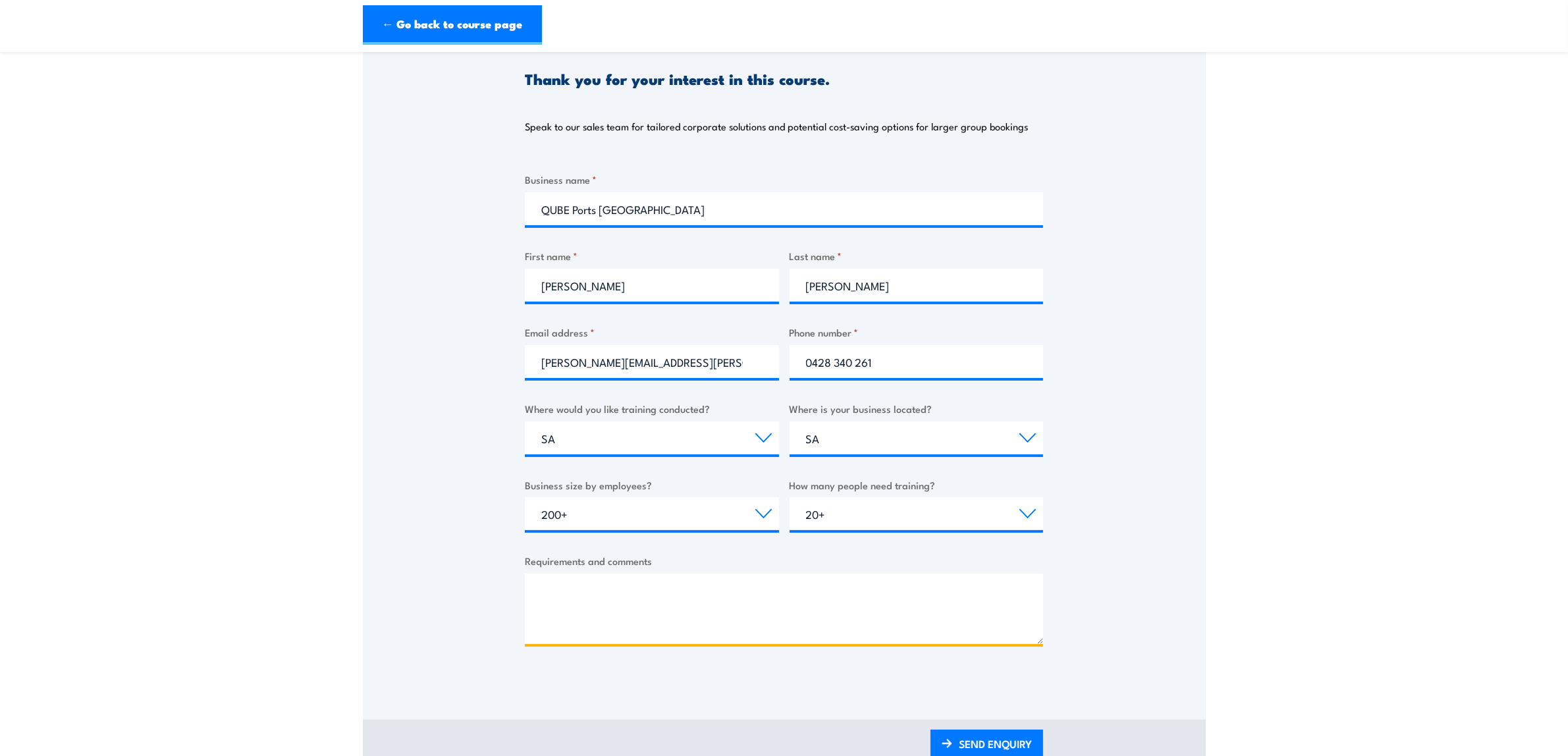
click at [637, 593] on textarea "Requirements and comments" at bounding box center [783, 609] width 518 height 71
click at [632, 620] on textarea "Good morning, If possible could we have training for W@H conducted on Site betw…" at bounding box center [783, 609] width 518 height 71
paste textarea "Berth [STREET_ADDRESS]"
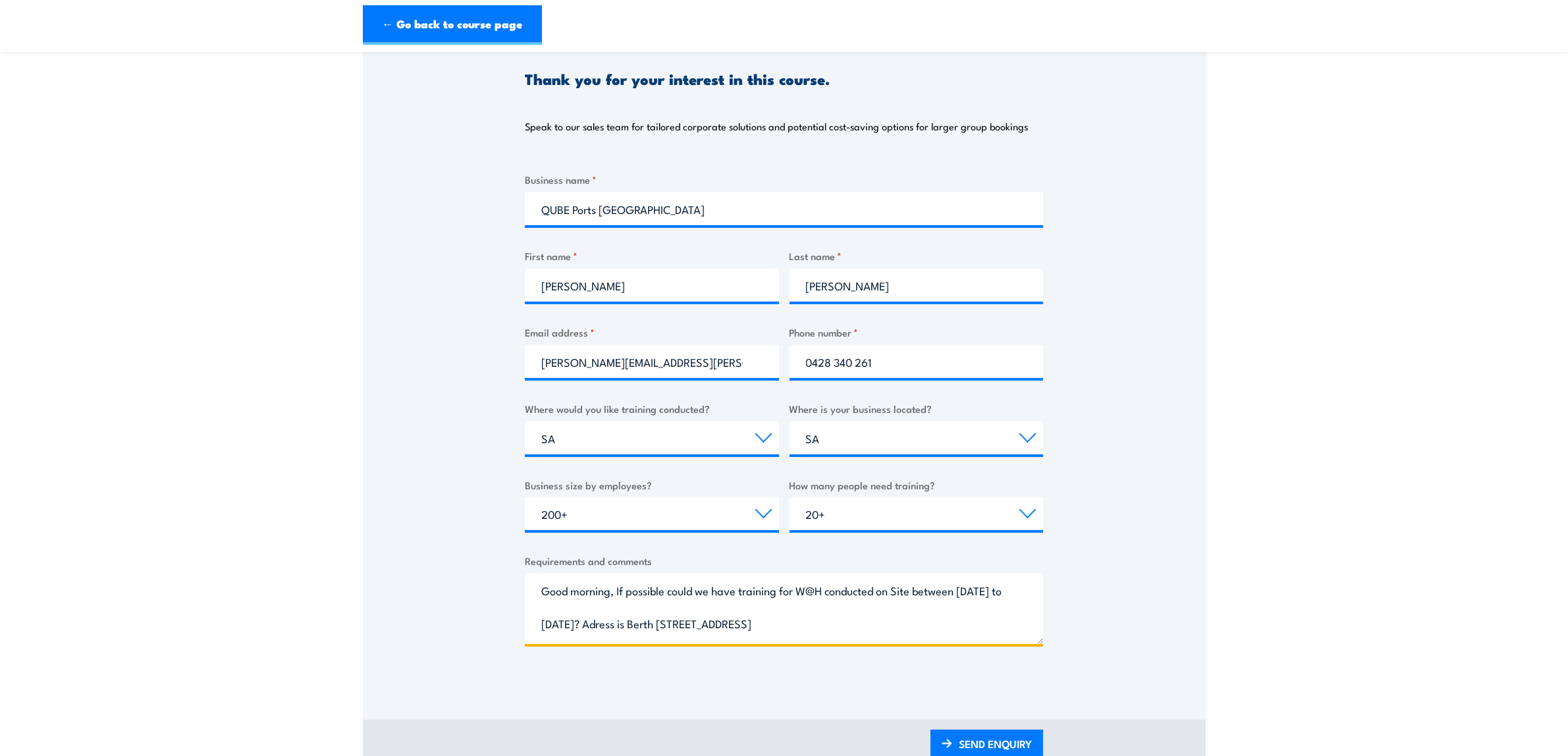
click at [603, 627] on textarea "Good morning, If possible could we have training for W@H conducted on Site betw…" at bounding box center [783, 609] width 518 height 71
type textarea "Good morning, If possible could we have training for W@H conducted on Site betw…"
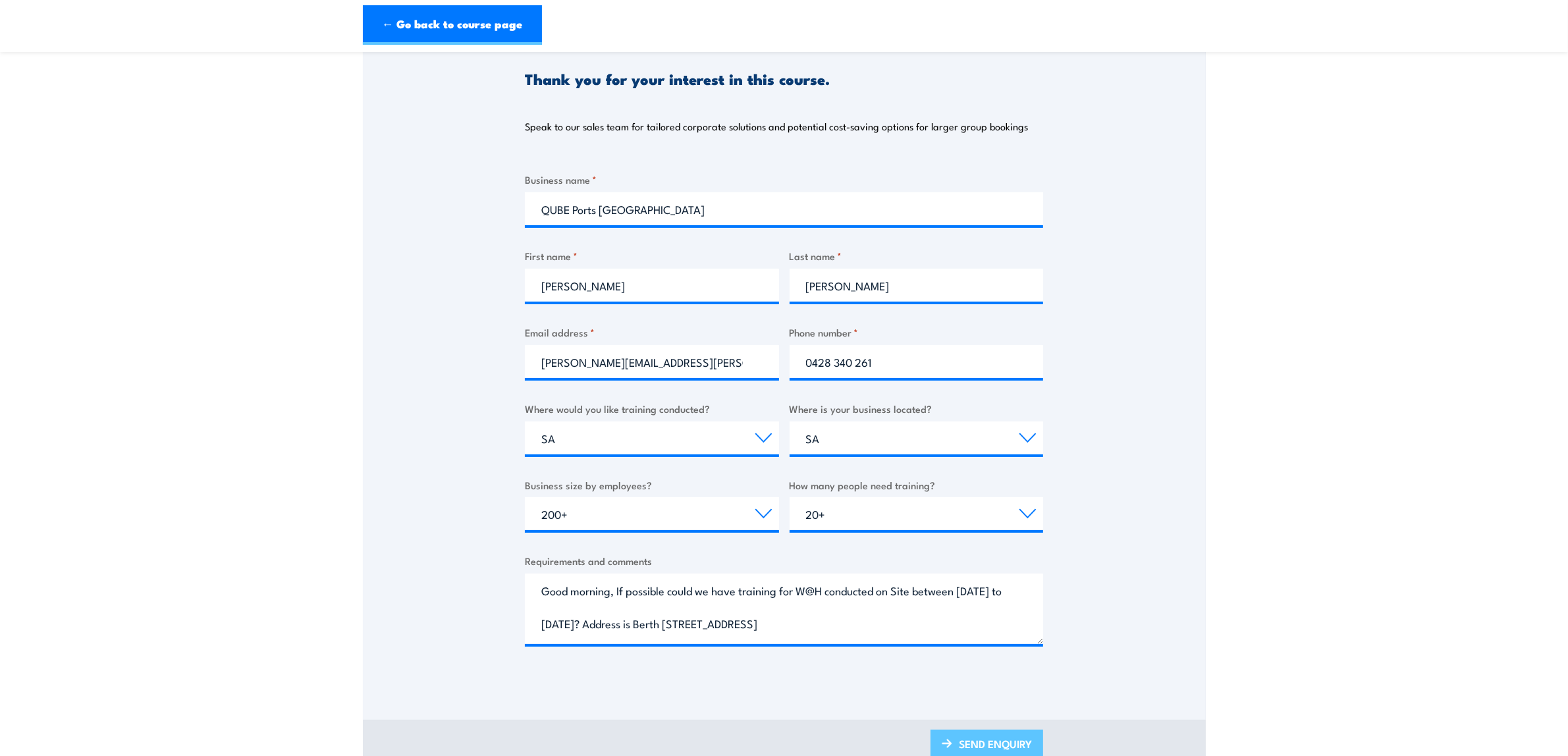
click at [1002, 736] on link "SEND ENQUIRY" at bounding box center [987, 745] width 112 height 31
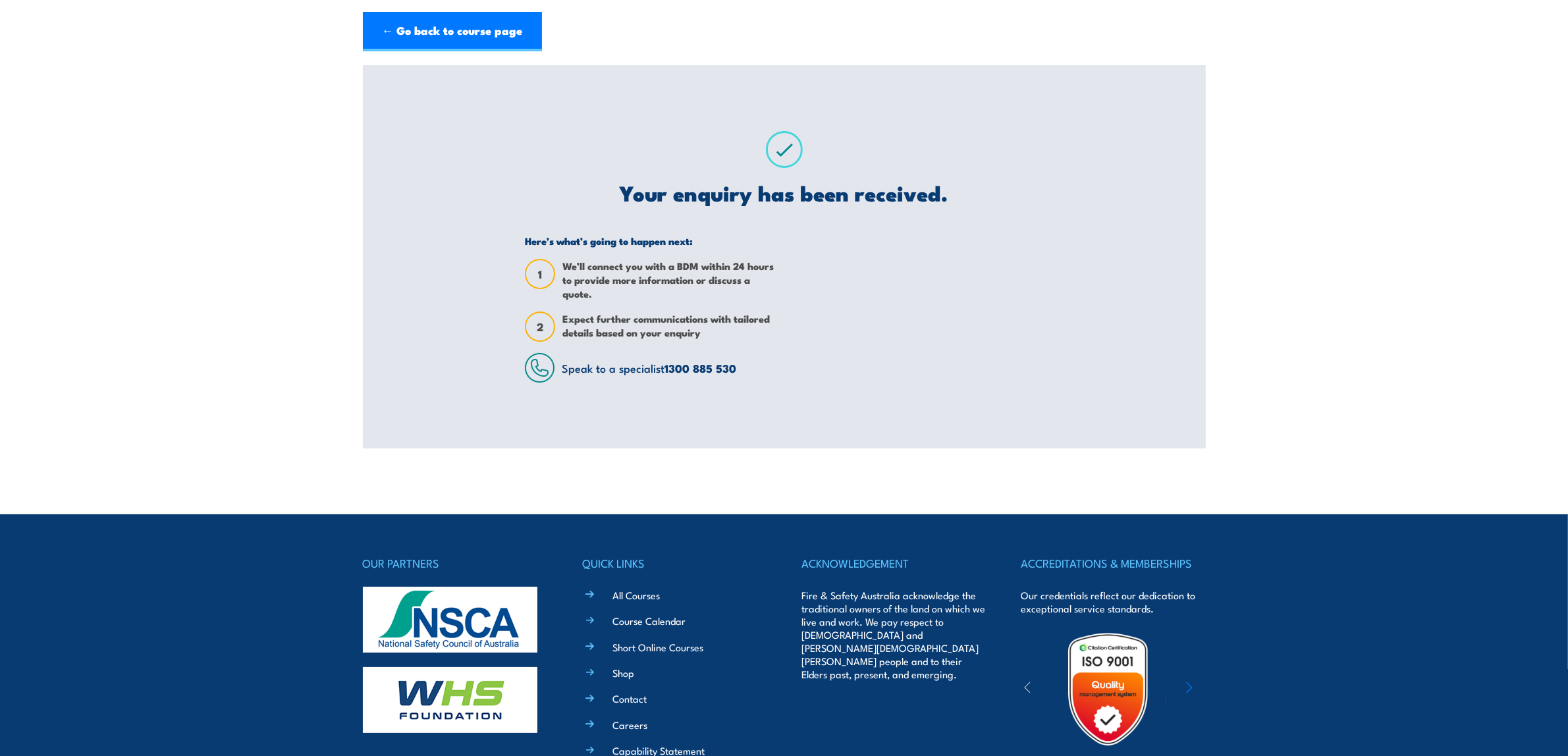
scroll to position [0, 0]
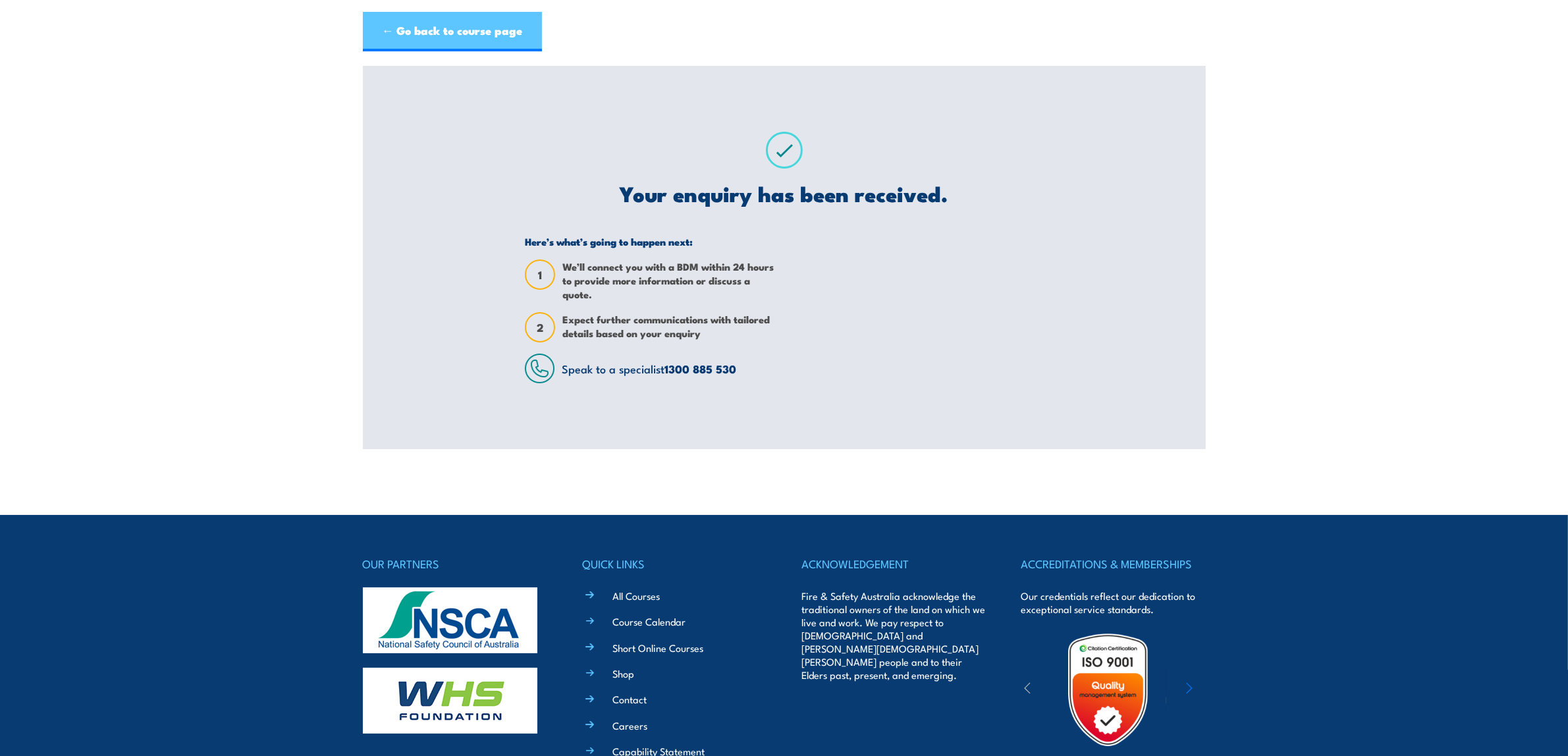
click at [492, 21] on link "← Go back to course page" at bounding box center [453, 32] width 179 height 40
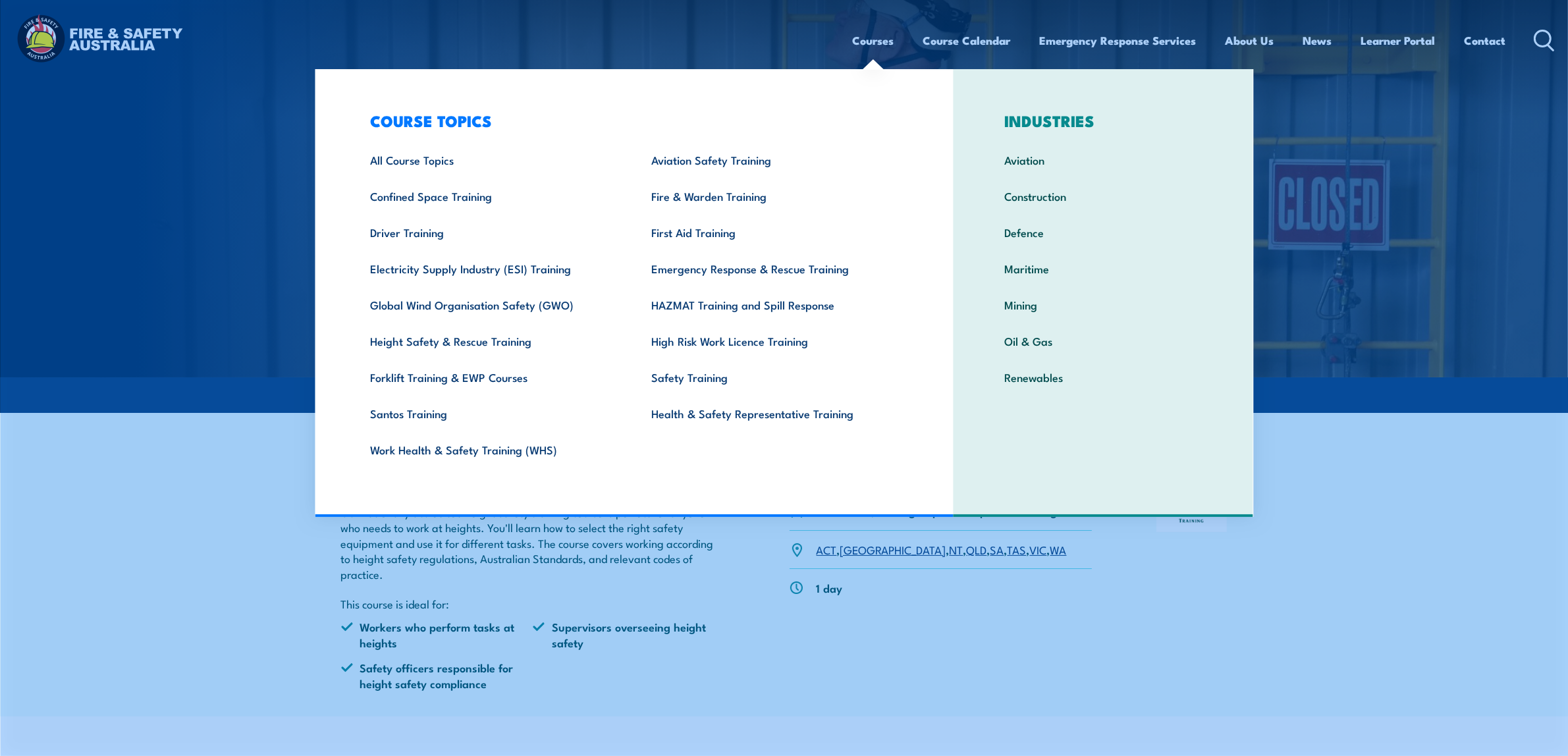
click at [870, 38] on link "Courses" at bounding box center [873, 40] width 42 height 35
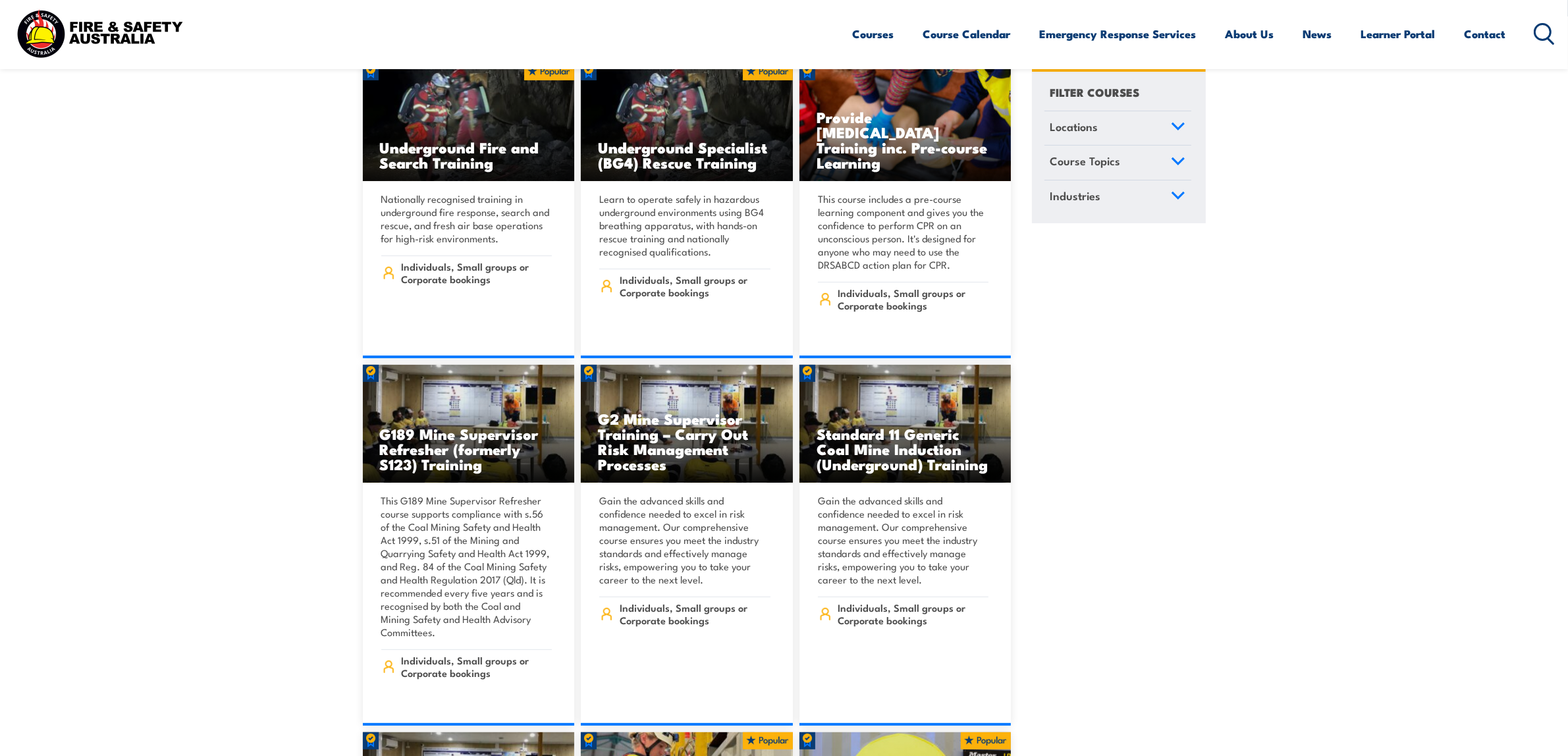
scroll to position [164, 0]
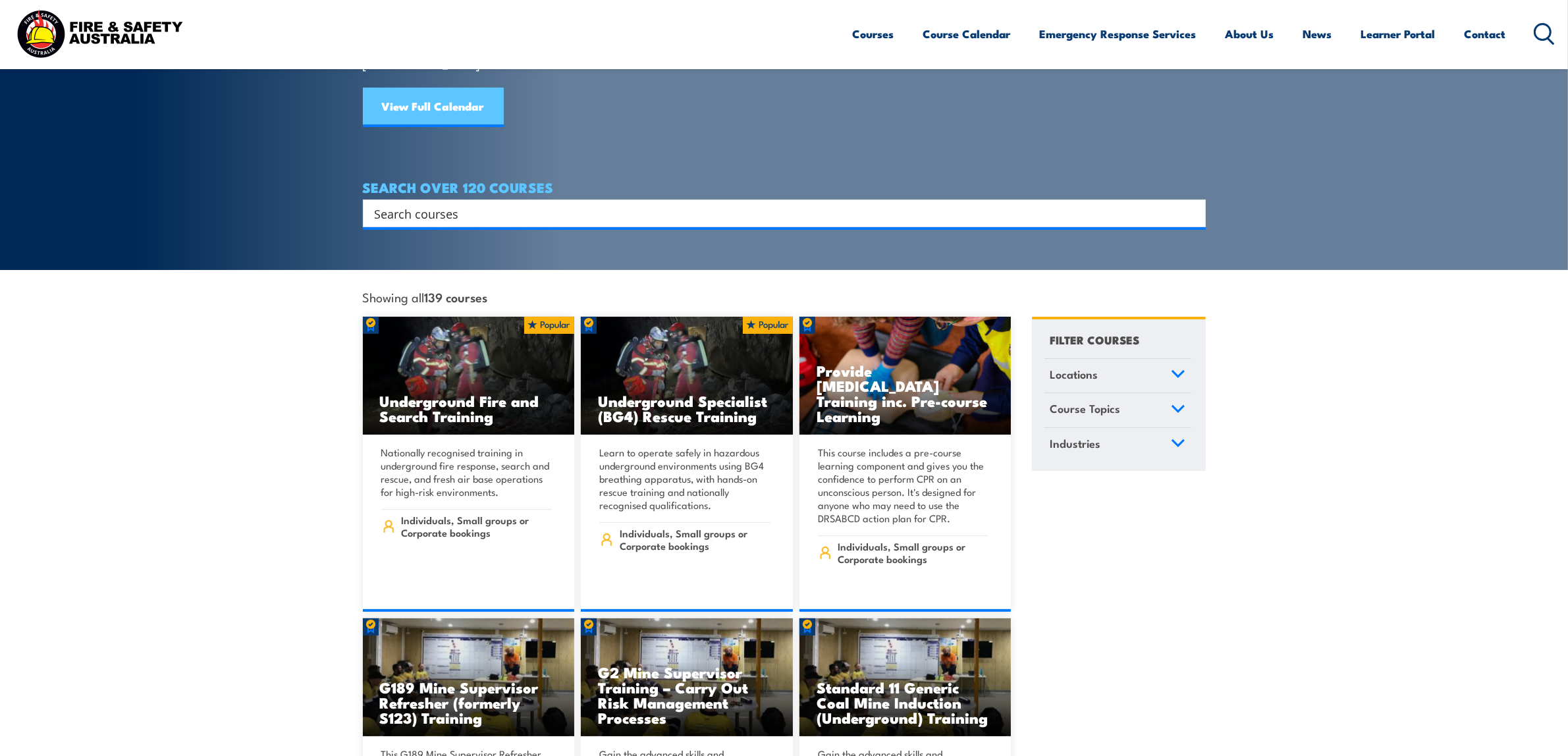
click at [422, 90] on link "View Full Calendar" at bounding box center [433, 108] width 141 height 40
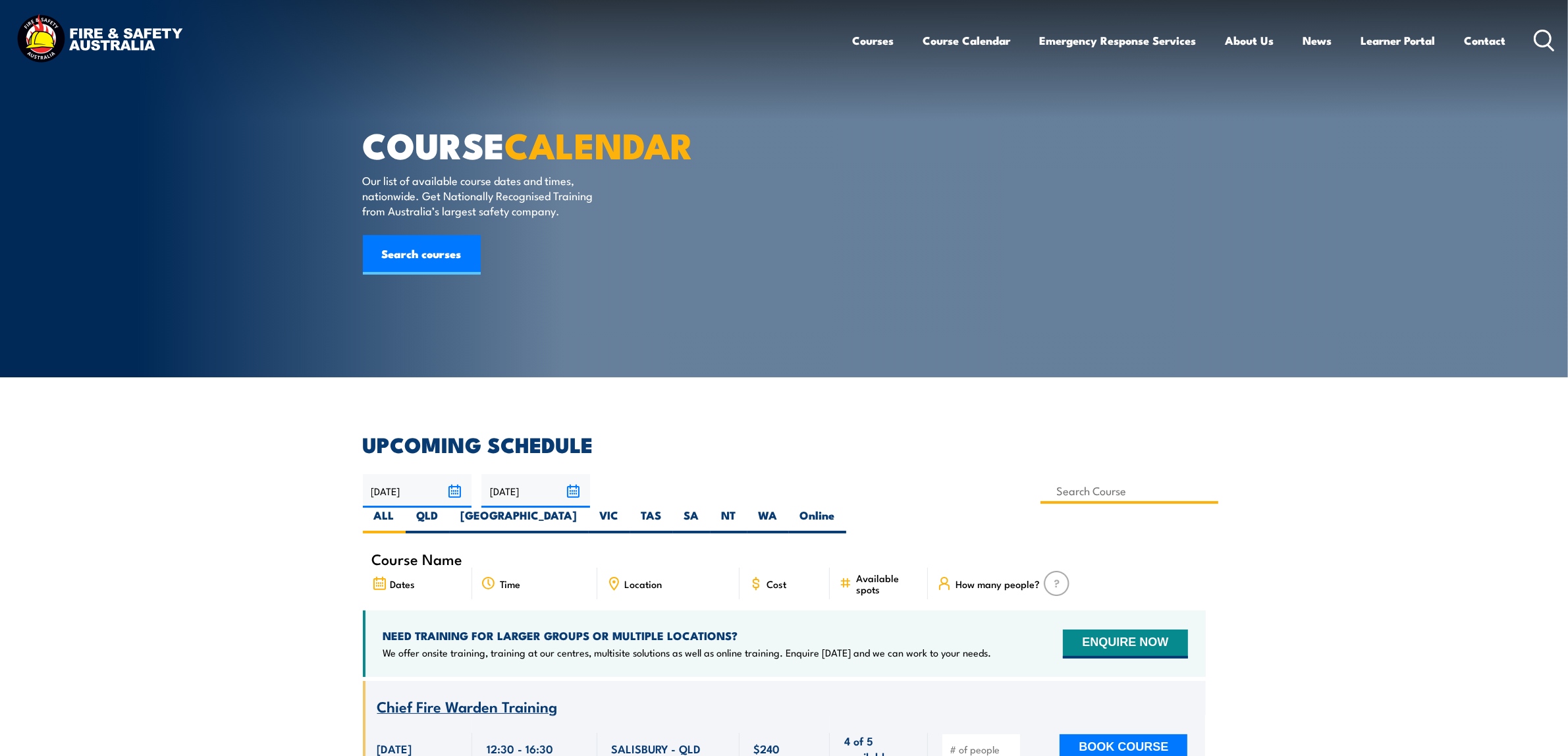
click at [1041, 489] on input at bounding box center [1130, 491] width 179 height 26
type input "Mental Health First Aid Training (Standard) – Classroom"
click at [1041, 495] on input at bounding box center [1130, 491] width 179 height 26
type input "Mental Health First Aid Refresher Training (Standard)"
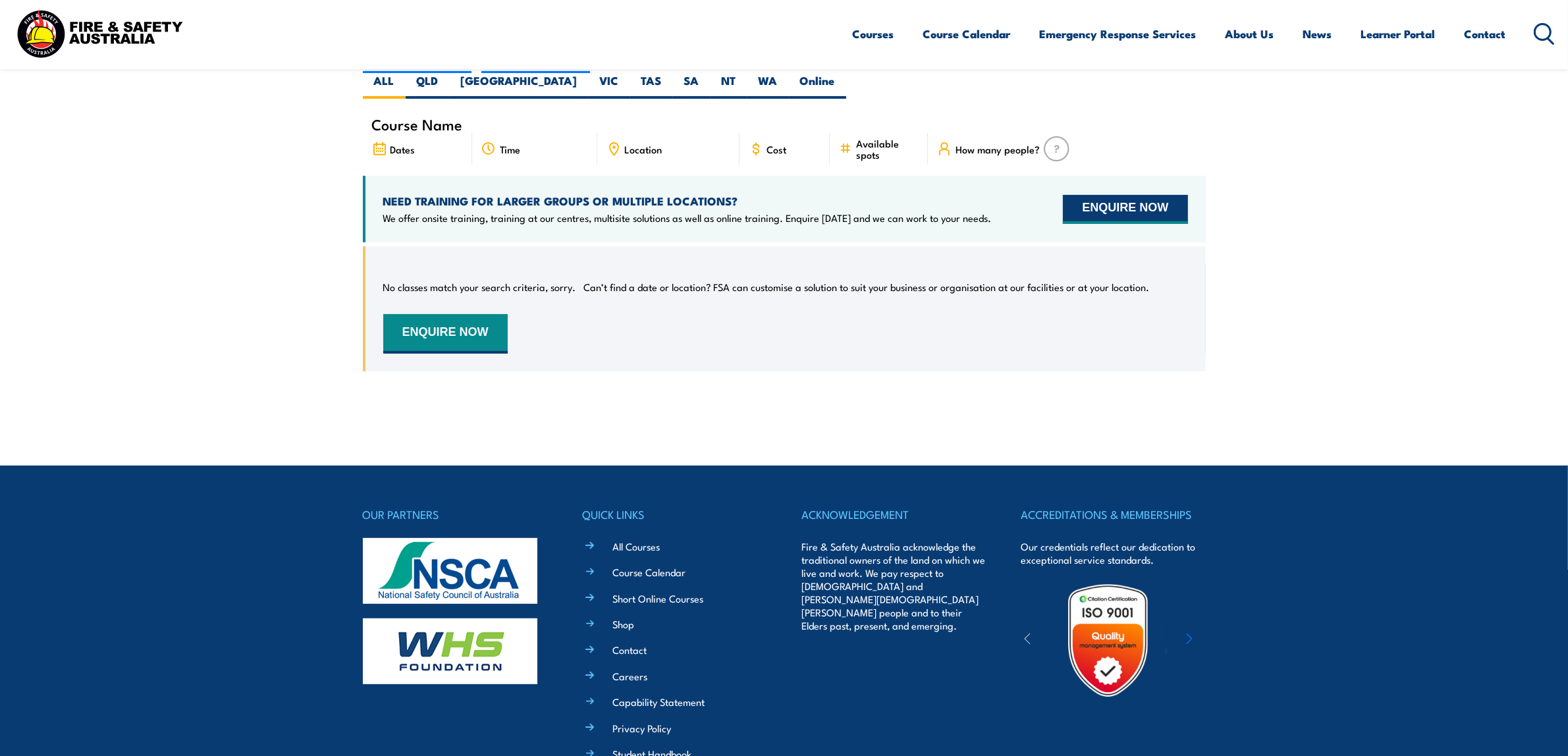
click at [1129, 195] on button "ENQUIRE NOW" at bounding box center [1125, 210] width 125 height 29
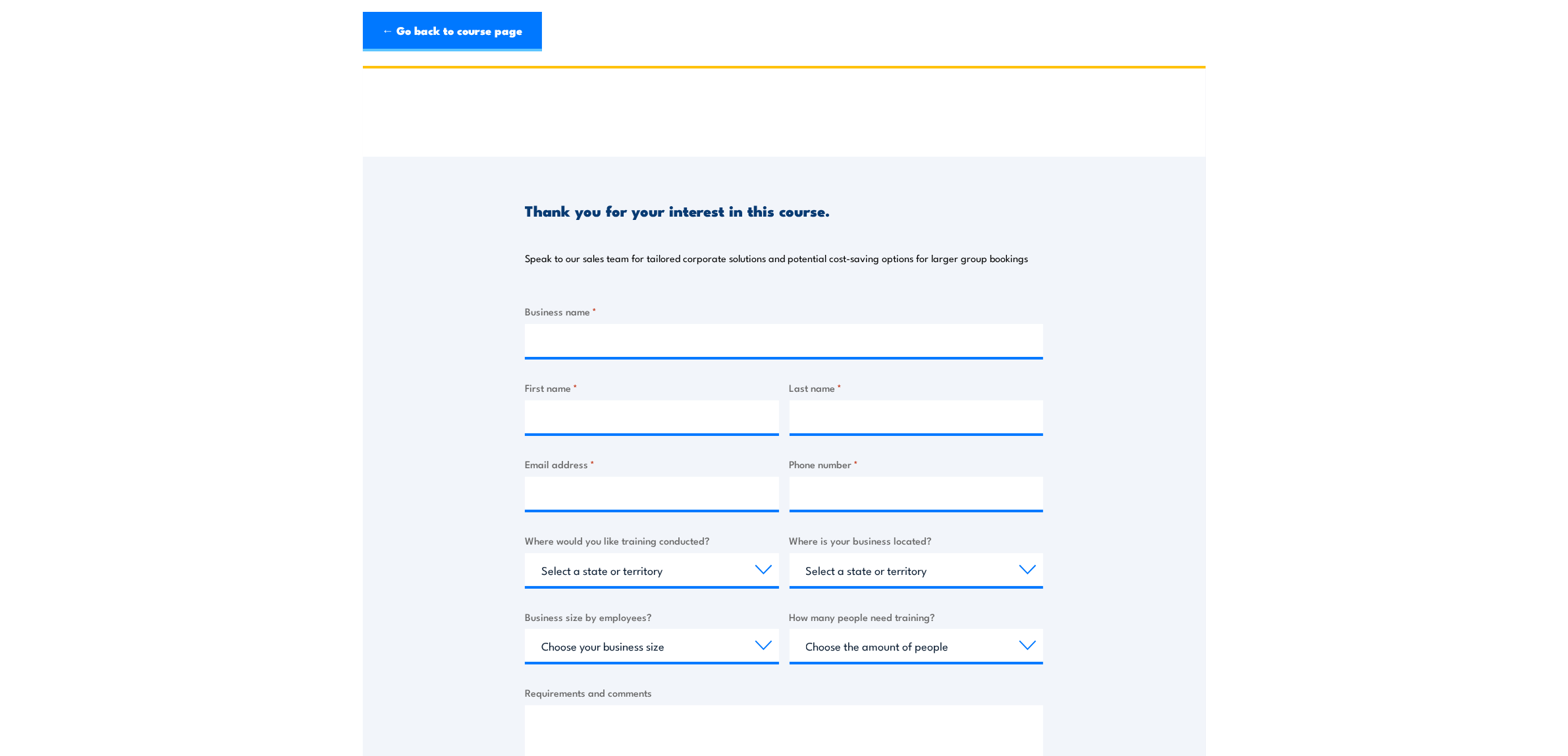
click at [661, 721] on textarea "Requirements and comments" at bounding box center [783, 740] width 518 height 71
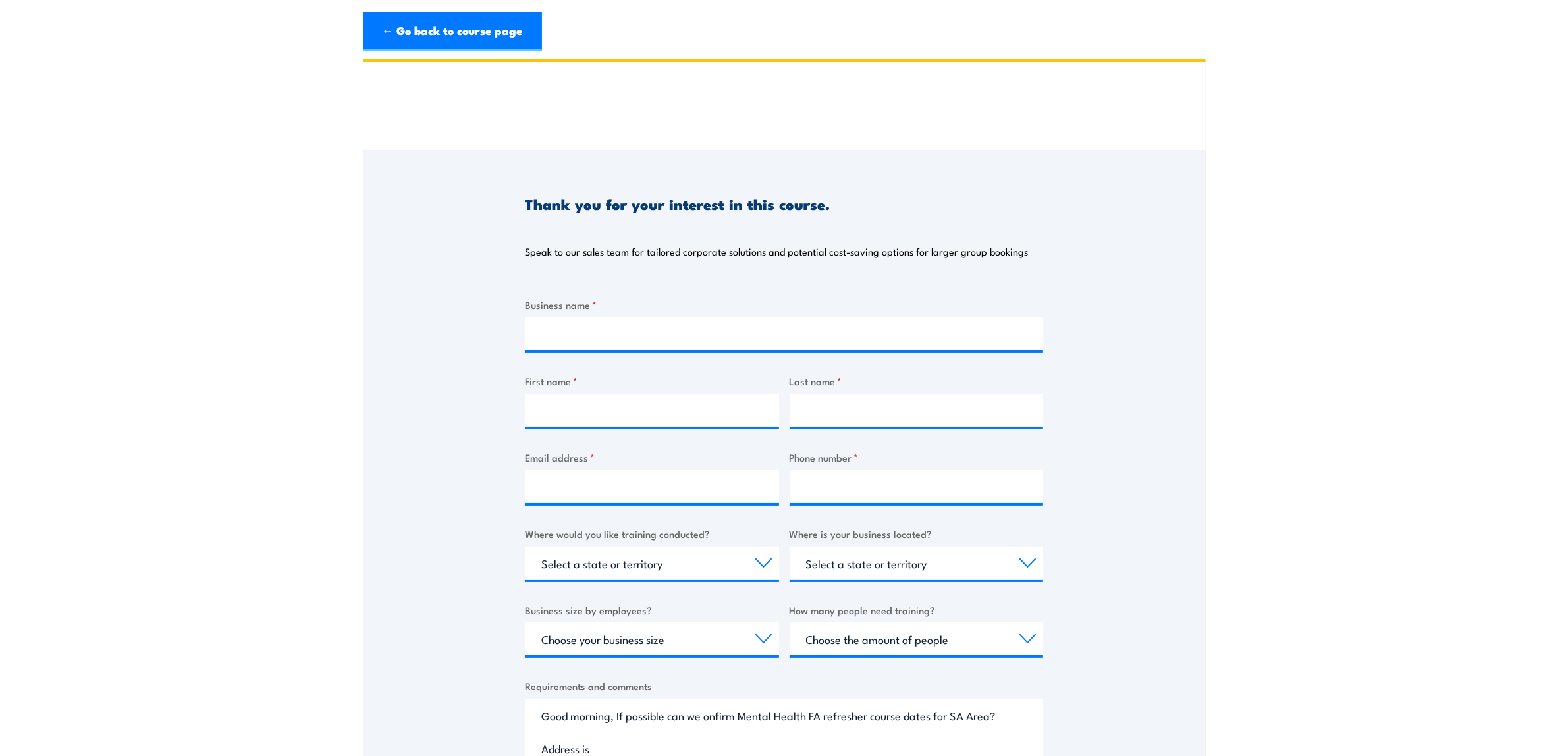
paste textarea "Berth [STREET_ADDRESS]"
type textarea "Good morning, If possible can we onfirm Mental Health FA refresher course dates…"
click at [766, 564] on select "Select a state or territory Nationally - multiple locations [GEOGRAPHIC_DATA] […" at bounding box center [651, 563] width 254 height 33
select select "SA"
click at [524, 546] on select "Select a state or territory Nationally - multiple locations [GEOGRAPHIC_DATA] […" at bounding box center [651, 563] width 254 height 33
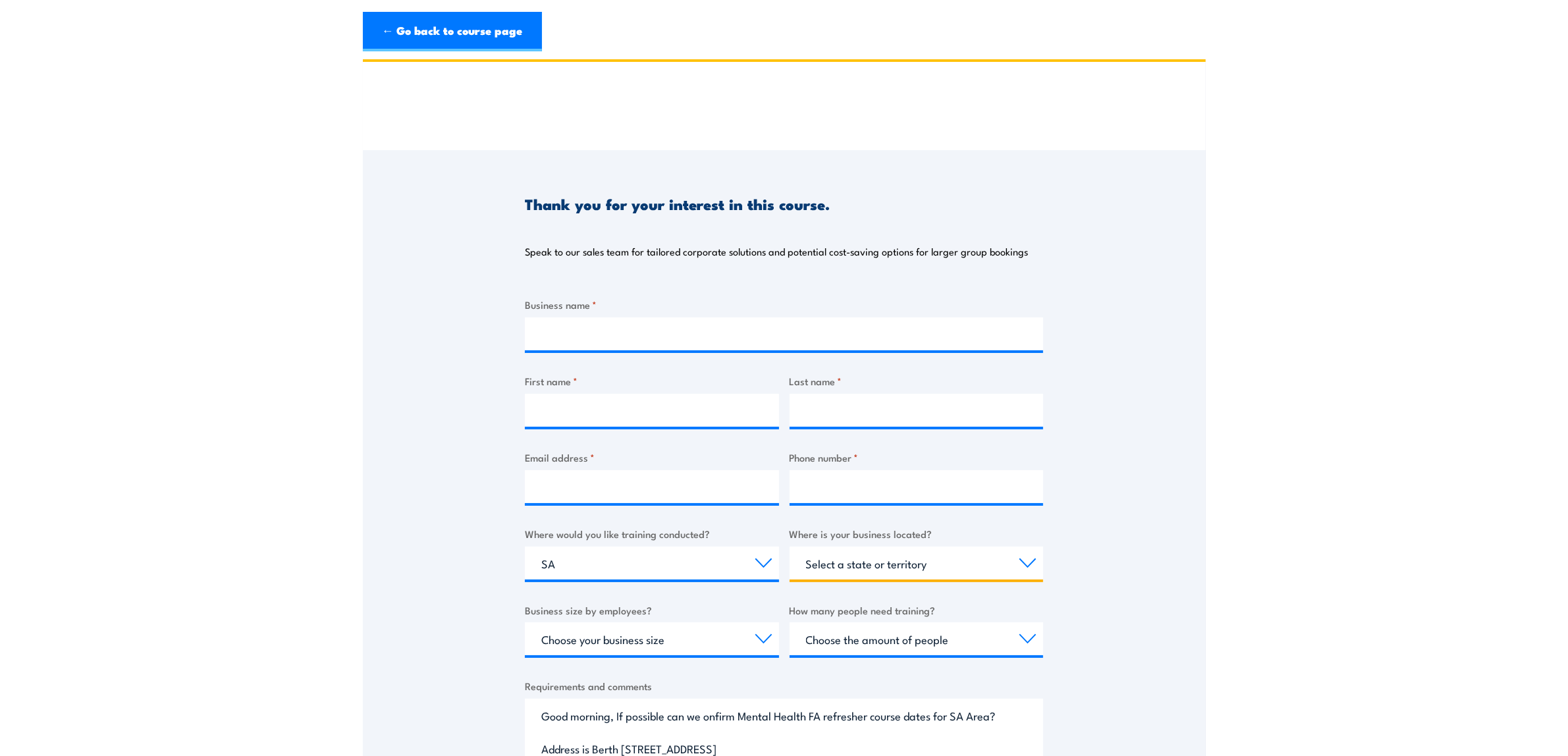
click at [1026, 567] on select "Select a state or territory [GEOGRAPHIC_DATA] [GEOGRAPHIC_DATA] [GEOGRAPHIC_DAT…" at bounding box center [916, 563] width 254 height 33
select select "SA"
click at [789, 546] on select "Select a state or territory [GEOGRAPHIC_DATA] [GEOGRAPHIC_DATA] [GEOGRAPHIC_DAT…" at bounding box center [916, 563] width 254 height 33
click at [757, 642] on select "Choose your business size 1 to 19 20 to 199 200+" at bounding box center [651, 639] width 254 height 33
select select "200+"
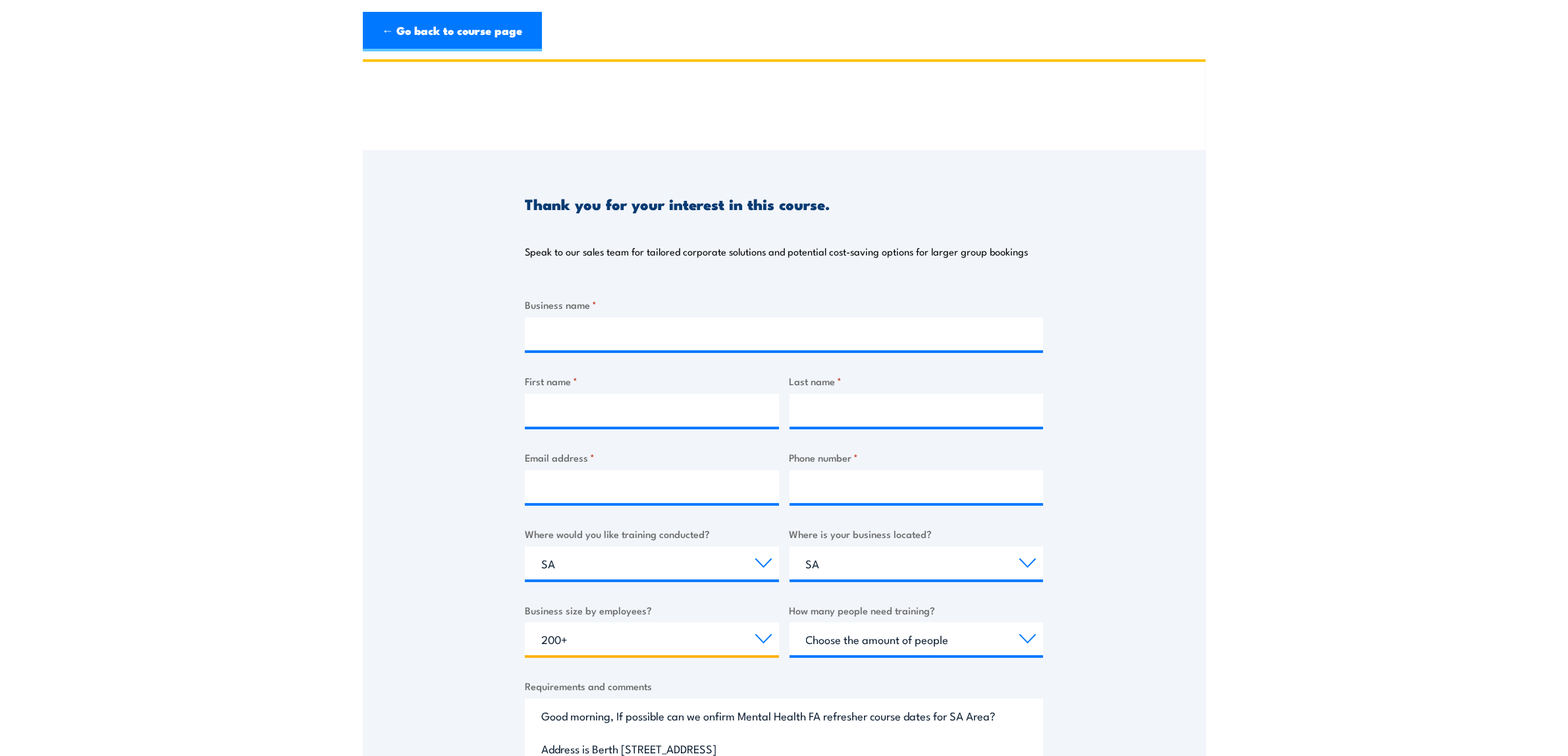
click at [524, 622] on select "Choose your business size 1 to 19 20 to 199 200+" at bounding box center [651, 639] width 254 height 33
click at [1025, 635] on select "Choose the amount of people 1 to 4 5 to 19 20+" at bounding box center [916, 639] width 254 height 33
select select "5 to 19"
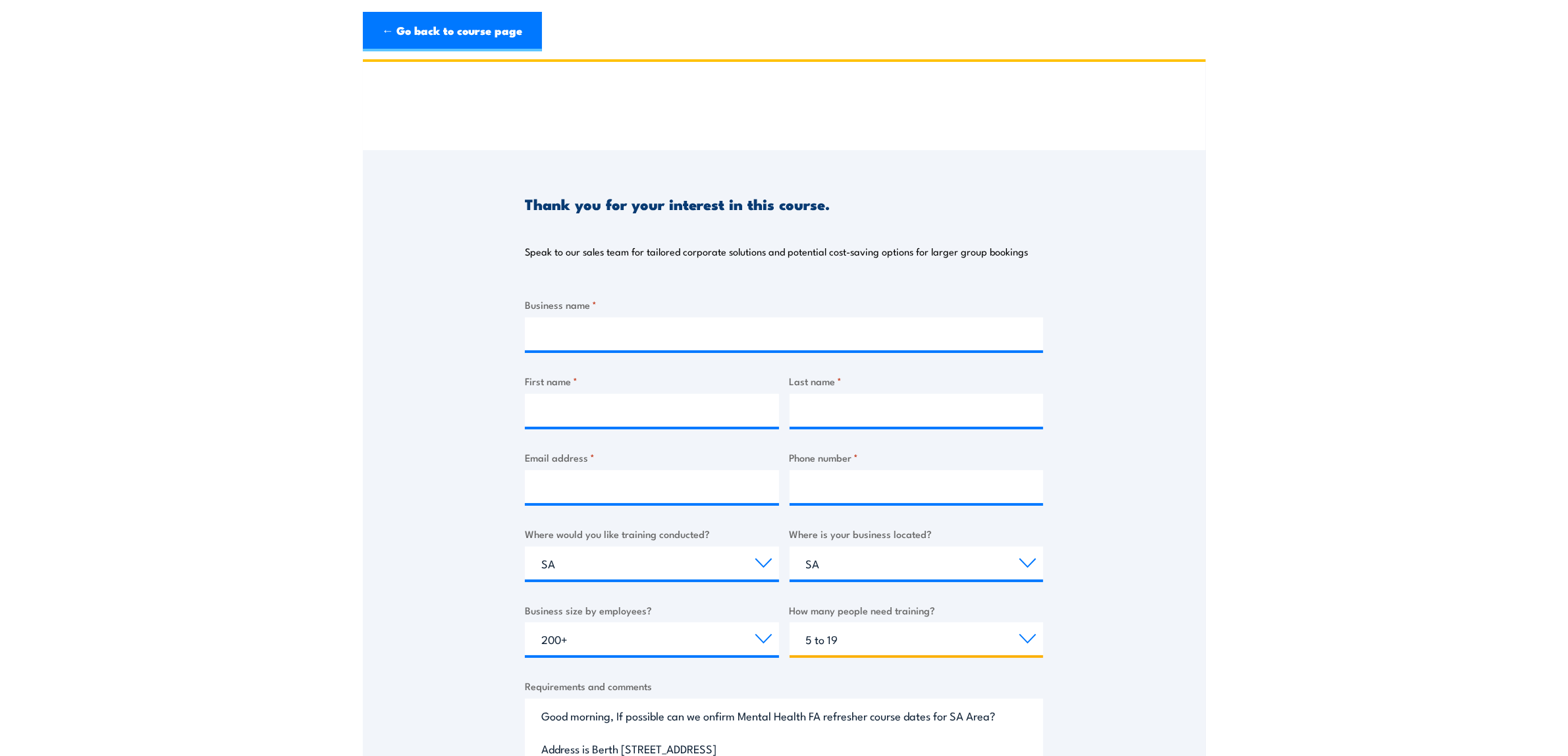
click at [789, 622] on select "Choose the amount of people 1 to 4 5 to 19 20+" at bounding box center [916, 639] width 254 height 33
click at [619, 337] on input "Business name *" at bounding box center [783, 334] width 518 height 33
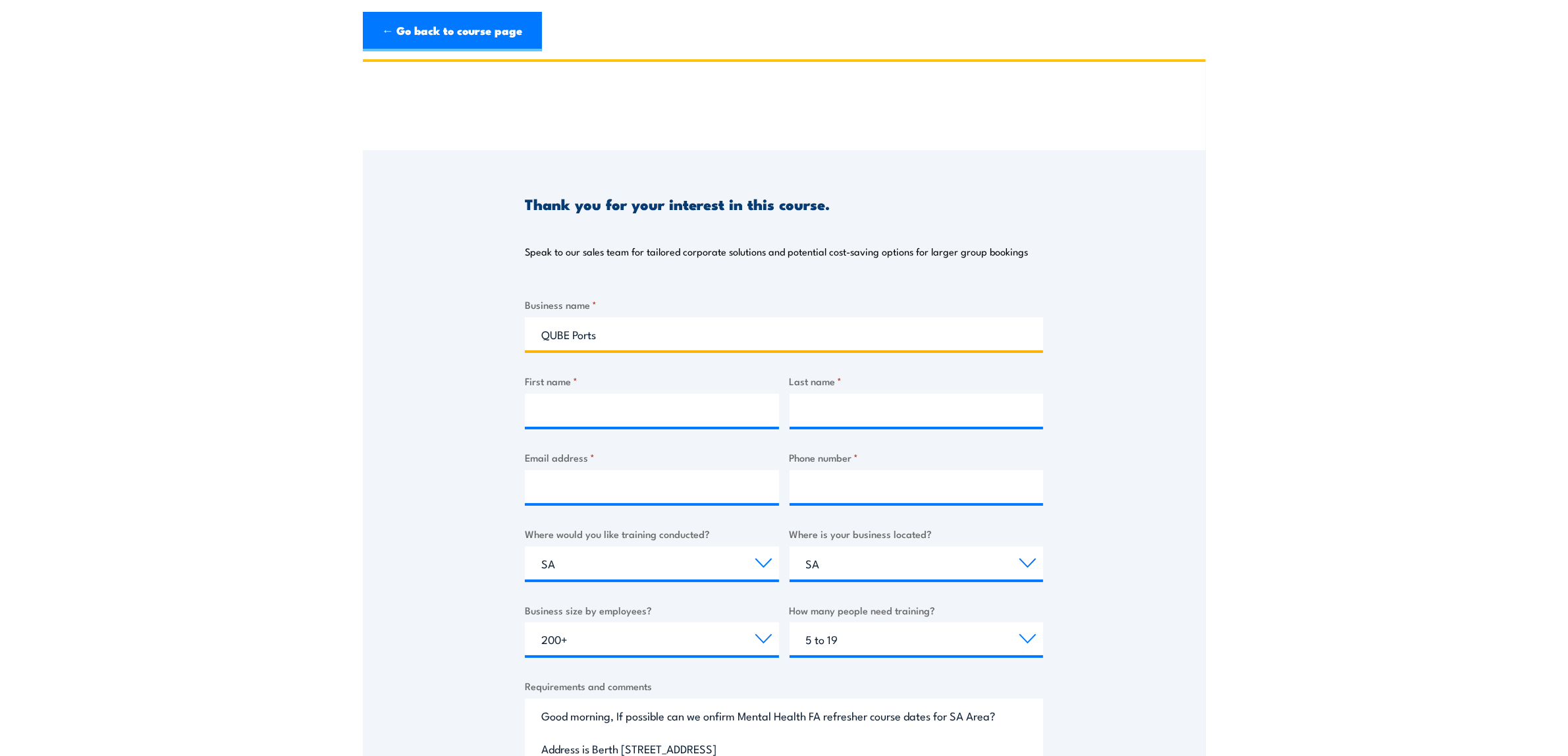
type input "QUBE Ports"
click at [620, 400] on input "First name *" at bounding box center [651, 410] width 254 height 33
type input "[PERSON_NAME]"
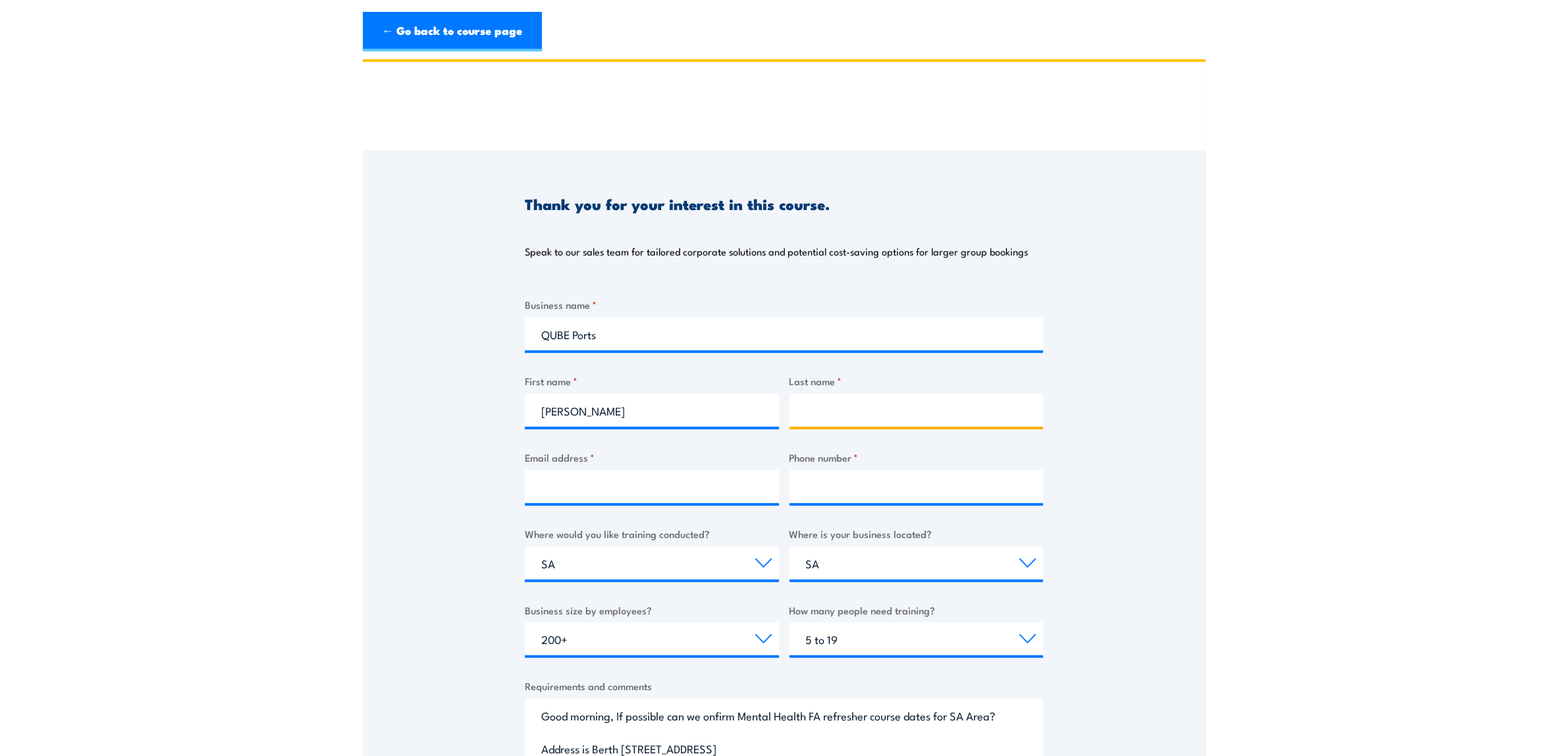
type input "[PERSON_NAME]"
type input "[EMAIL_ADDRESS][DOMAIN_NAME]"
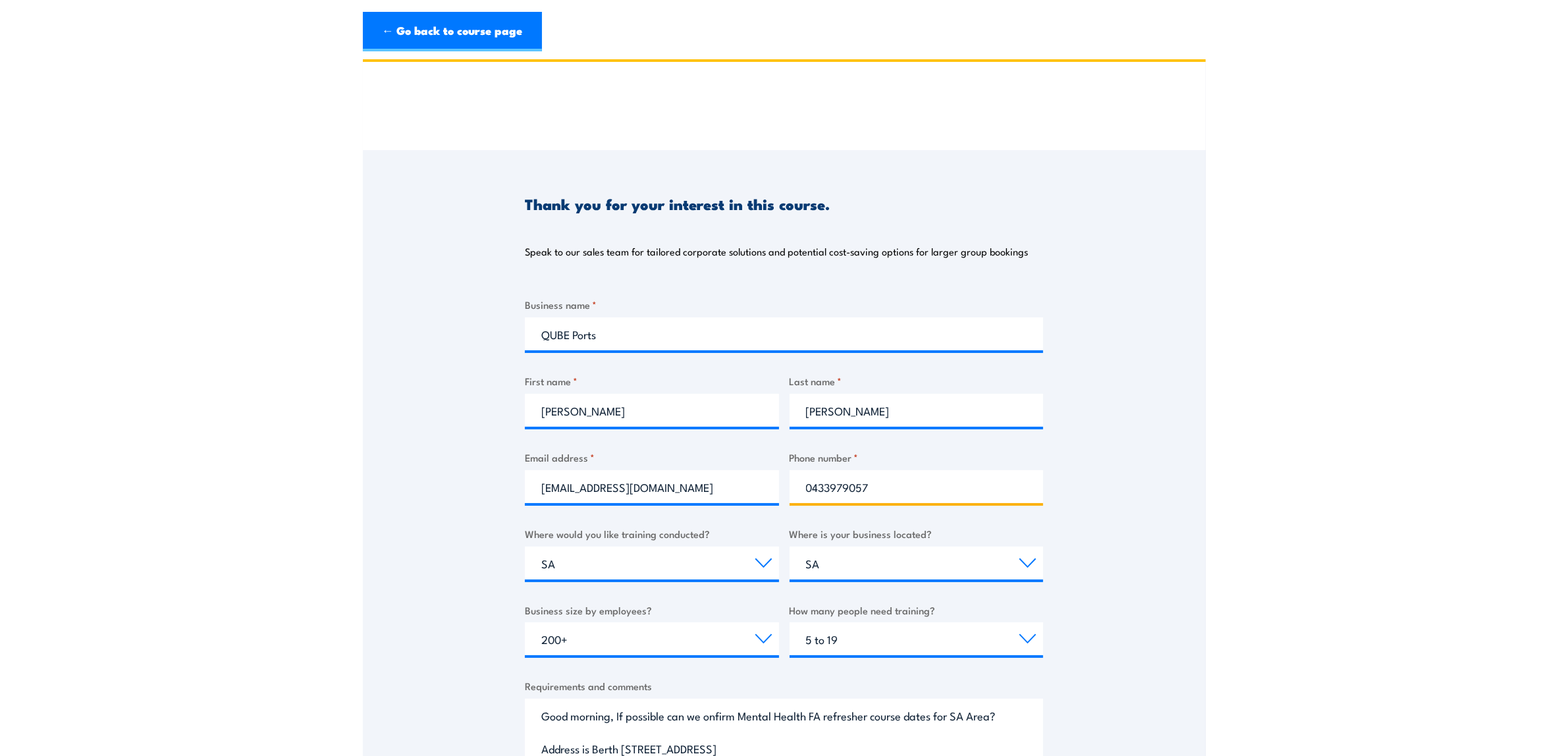
click at [883, 481] on input "0433979057" at bounding box center [916, 487] width 254 height 33
drag, startPoint x: 839, startPoint y: 486, endPoint x: 797, endPoint y: 490, distance: 42.2
click at [797, 490] on input "04" at bounding box center [916, 487] width 254 height 33
paste input "428 340 261"
click at [807, 489] on input "428 340 261" at bounding box center [916, 487] width 254 height 33
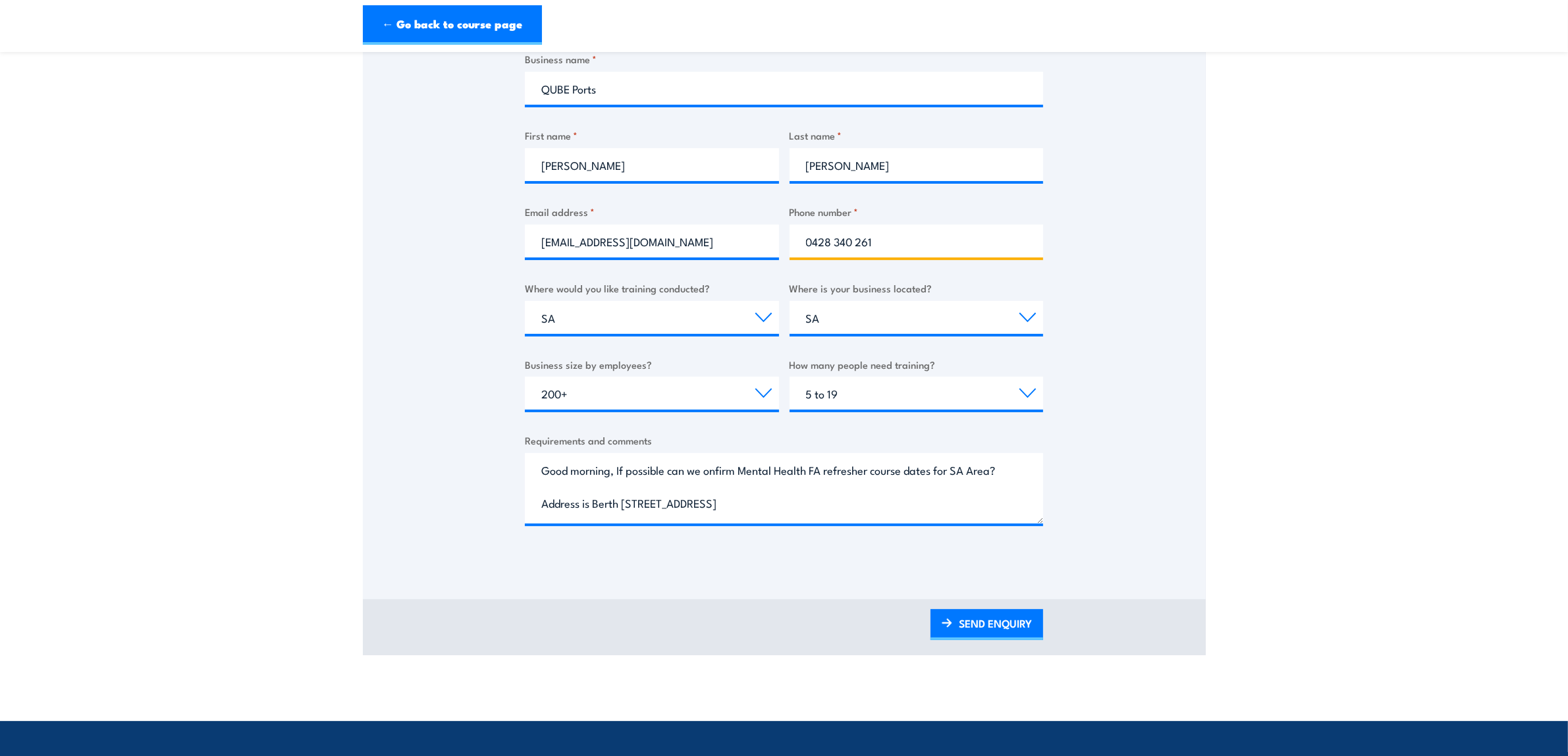
scroll to position [253, 0]
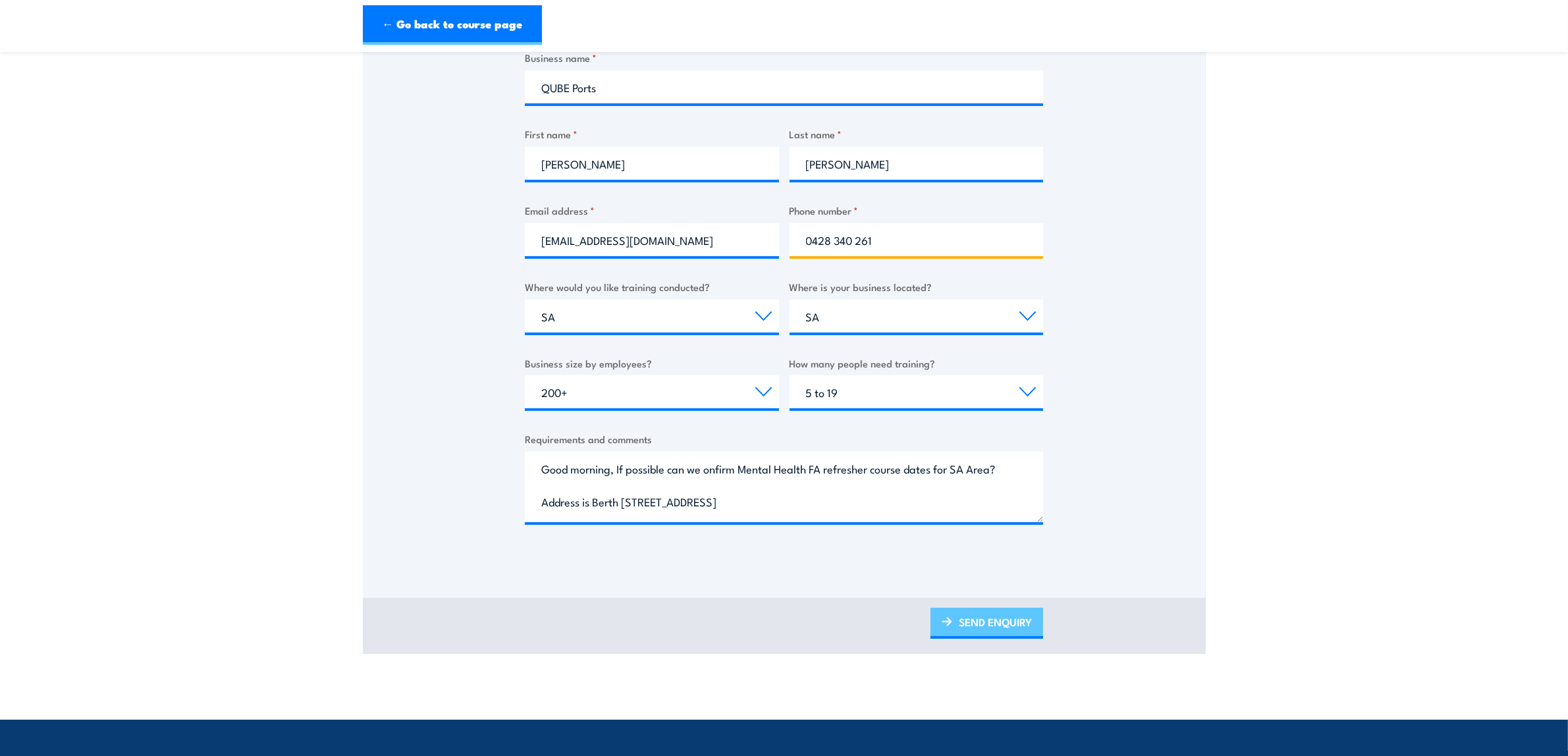
type input "0428 340 261"
click at [1004, 627] on link "SEND ENQUIRY" at bounding box center [987, 623] width 112 height 31
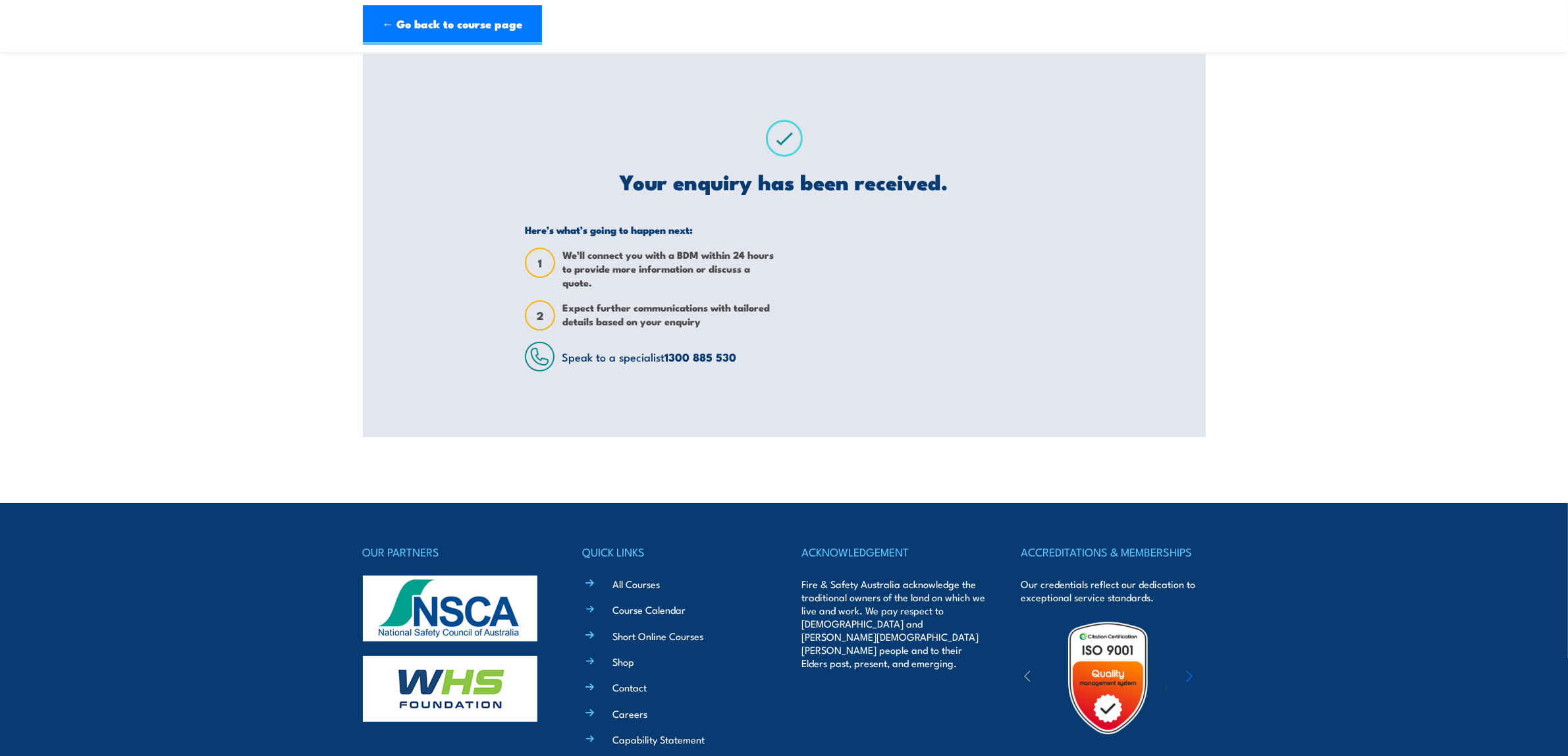
scroll to position [0, 0]
